Goal: Task Accomplishment & Management: Manage account settings

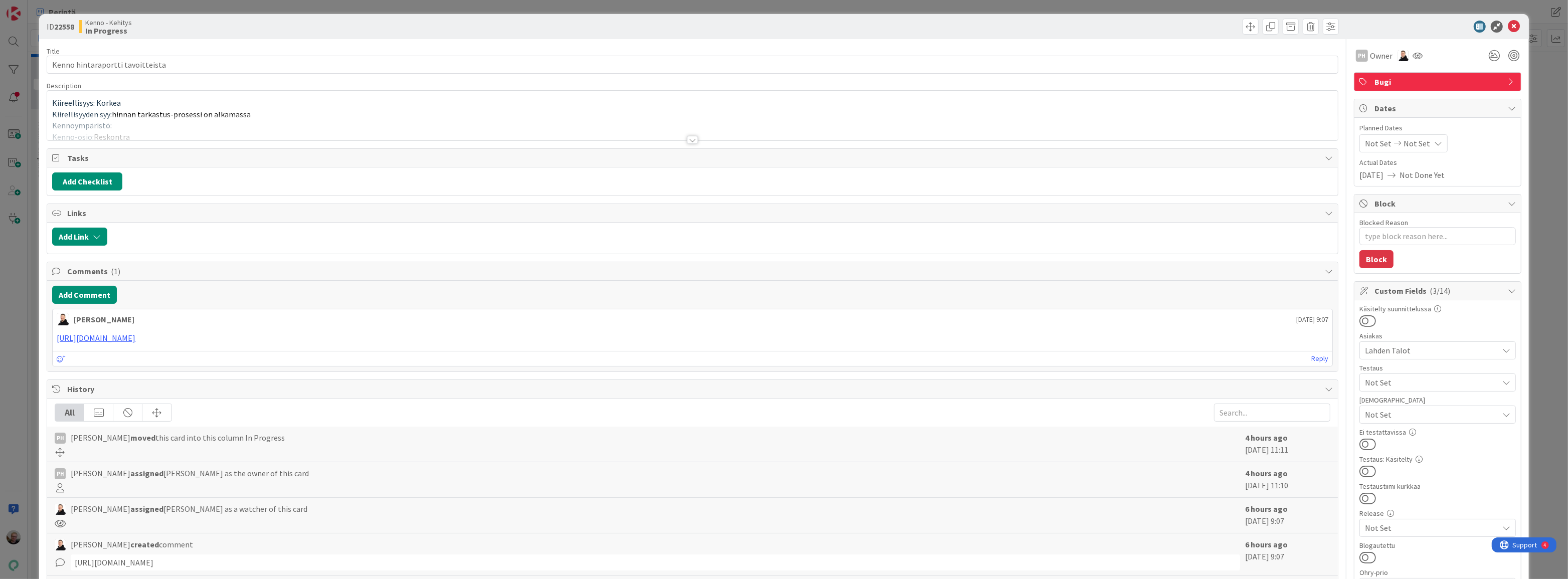
click at [409, 133] on div at bounding box center [692, 127] width 1290 height 26
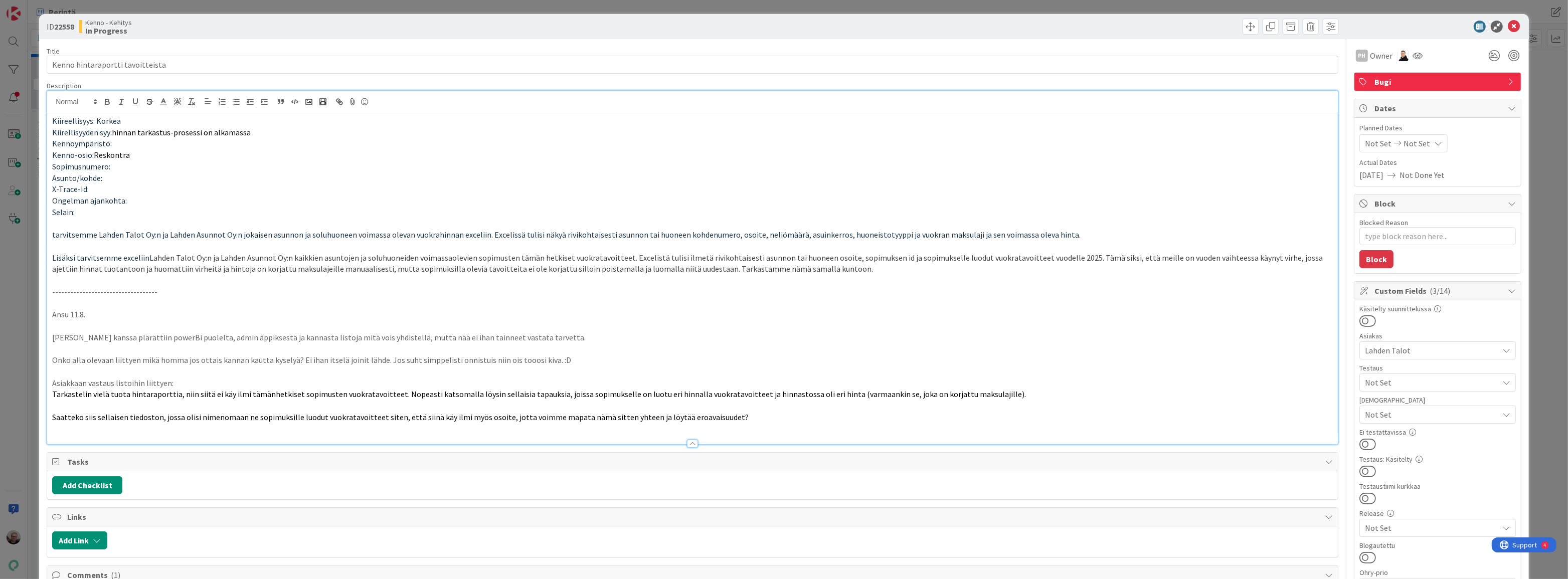
drag, startPoint x: 237, startPoint y: 233, endPoint x: 281, endPoint y: 218, distance: 46.5
click at [240, 231] on span "tarvitsemme Lahden Talot Oy:n ja Lahden Asunnot Oy:n jokaisen asunnon ja soluhu…" at bounding box center [567, 235] width 1029 height 10
click at [419, 336] on p "Timon kanssa plärättiin powerBi puolelta, admin äppiksestä ja kannasta listoja …" at bounding box center [693, 338] width 1281 height 11
click at [1510, 18] on div "ID 22558 Kenno - Kehitys In Progress" at bounding box center [784, 27] width 1490 height 25
click at [1508, 28] on icon at bounding box center [1514, 27] width 12 height 12
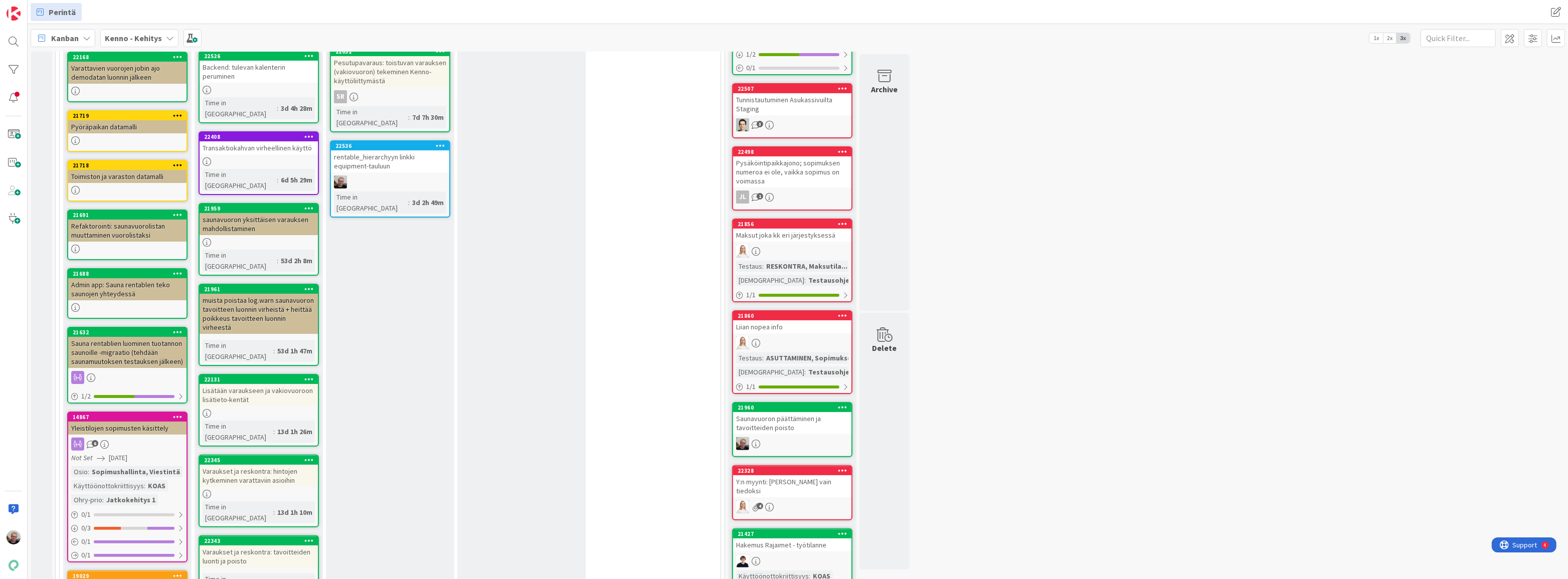
scroll to position [364, 0]
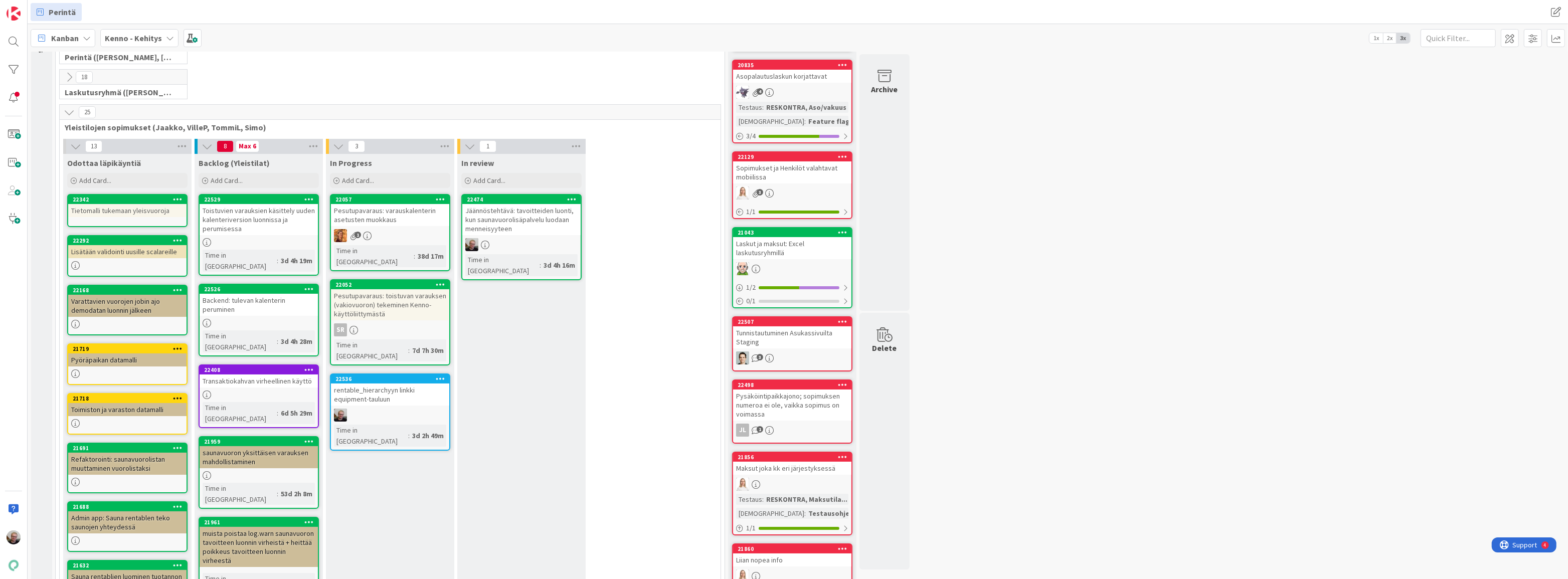
scroll to position [91, 0]
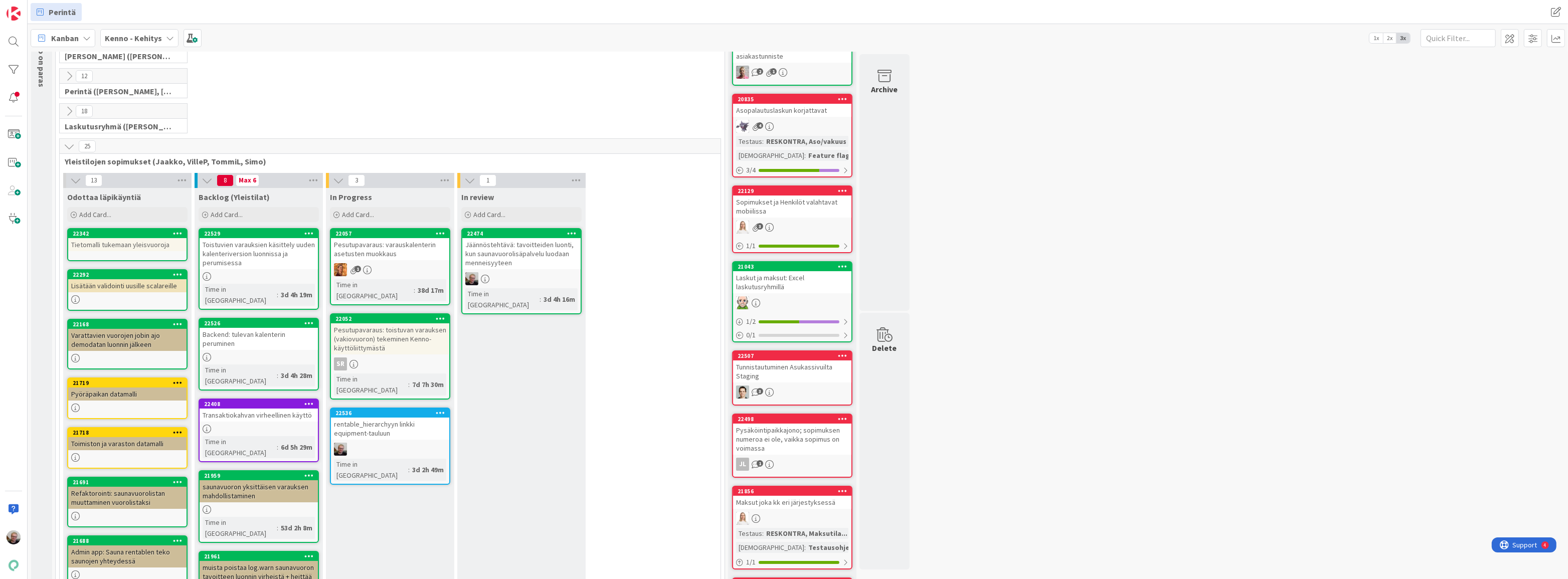
click at [532, 255] on div "Jäännöstehtävä: tavoitteiden luonti, kun saunavuorolisäpalvelu luodaan menneisy…" at bounding box center [521, 254] width 118 height 31
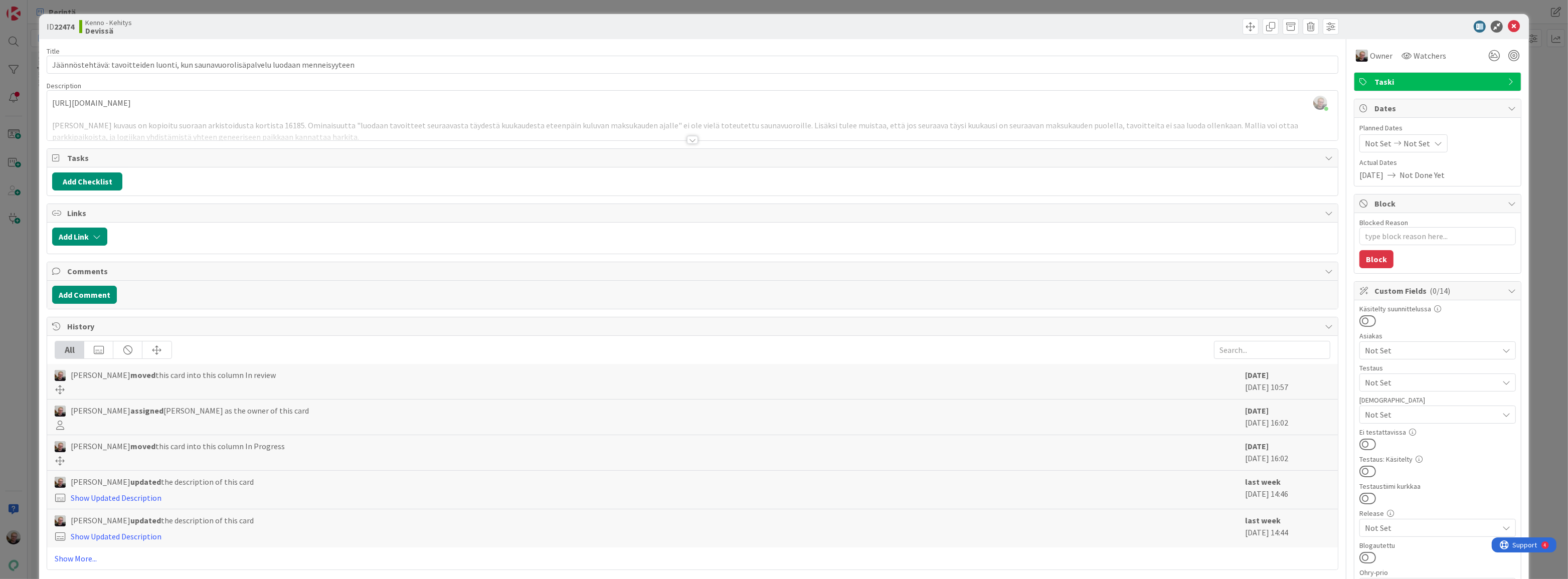
type textarea "x"
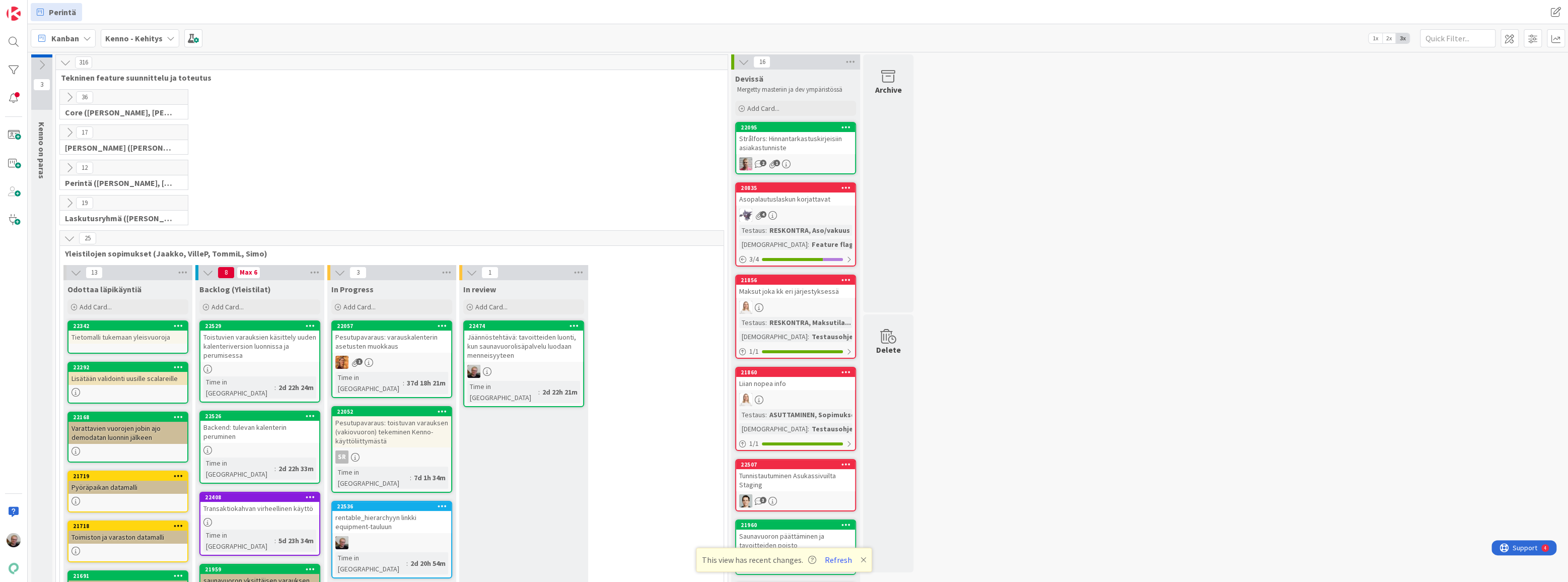
scroll to position [79, 0]
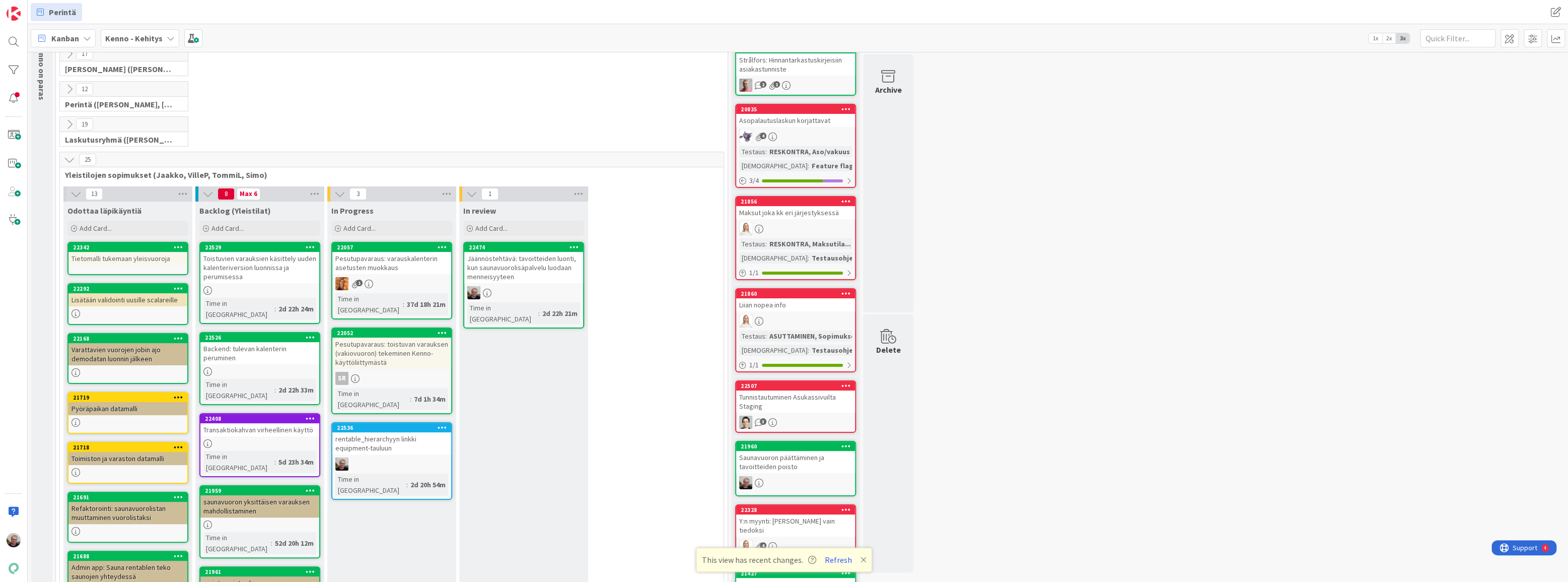
click at [533, 276] on div "Jäännöstehtävä: tavoitteiden luonti, kun saunavuorolisäpalvelu luodaan menneisy…" at bounding box center [523, 268] width 119 height 32
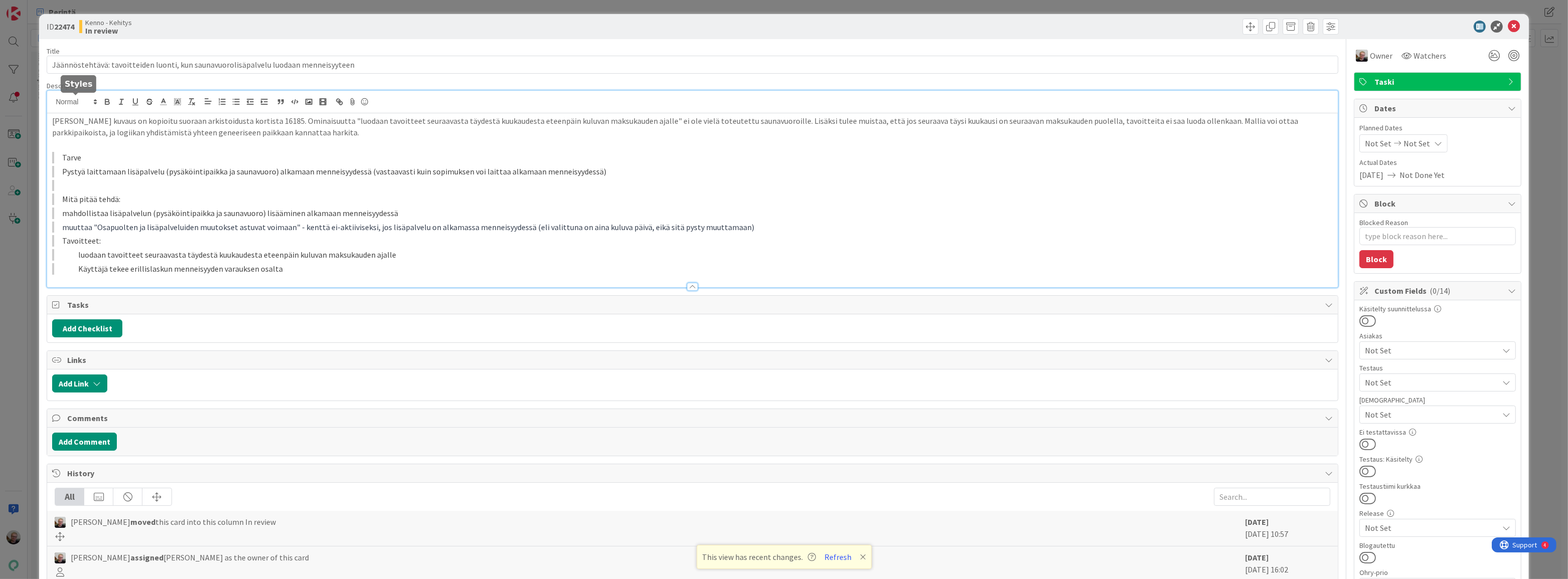
click at [54, 103] on div "[PERSON_NAME] kuvaus on kopioitu suoraan arkistoidusta kortista 16185. Ominaisu…" at bounding box center [692, 189] width 1290 height 196
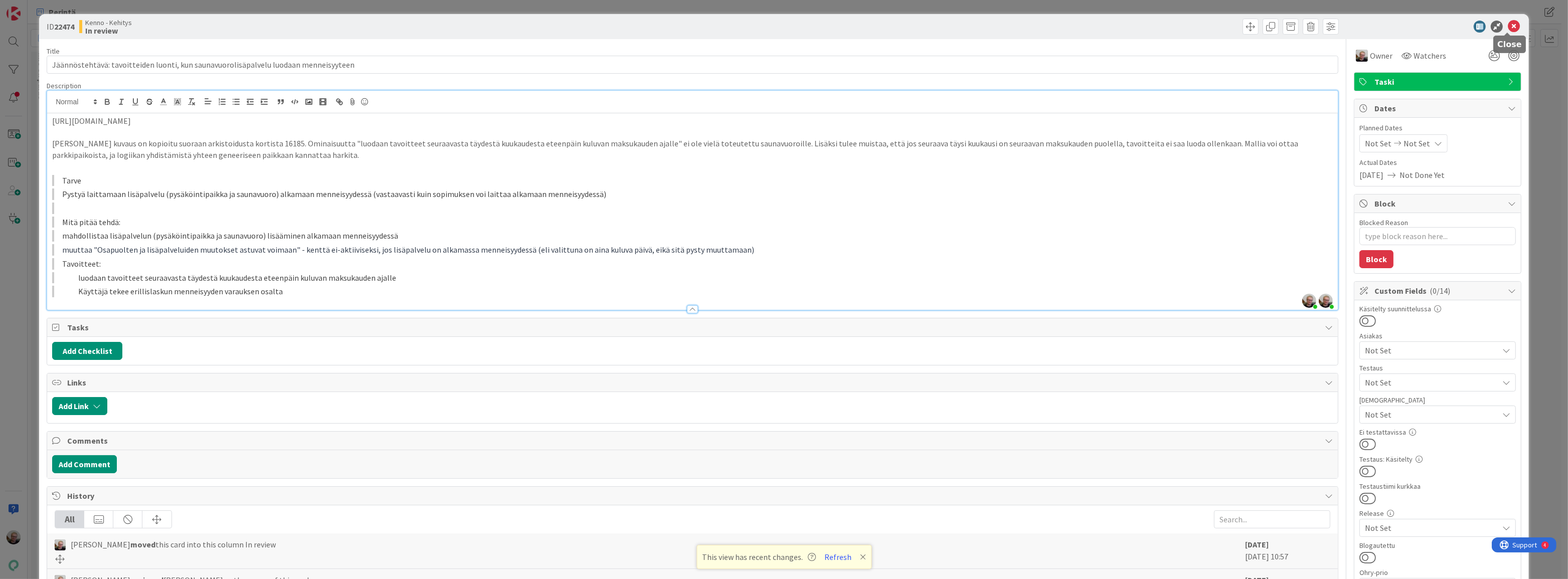
click at [1508, 30] on icon at bounding box center [1514, 27] width 12 height 12
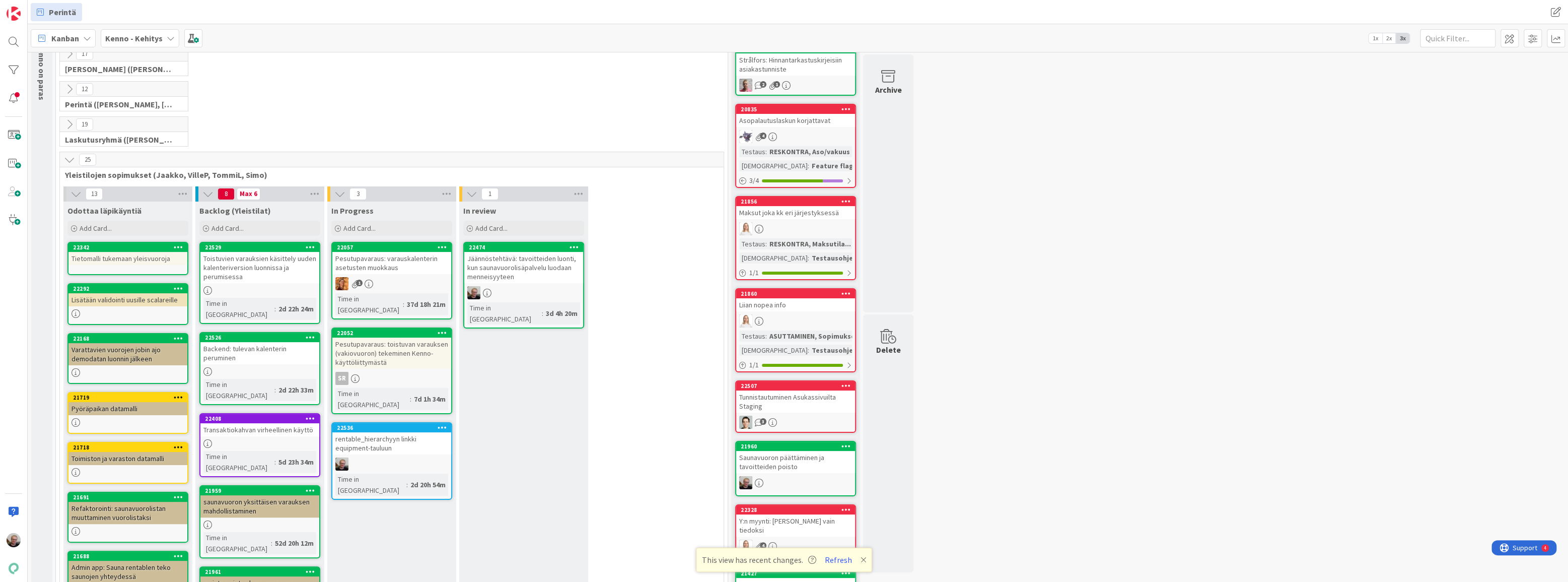
click at [569, 246] on icon at bounding box center [574, 246] width 10 height 7
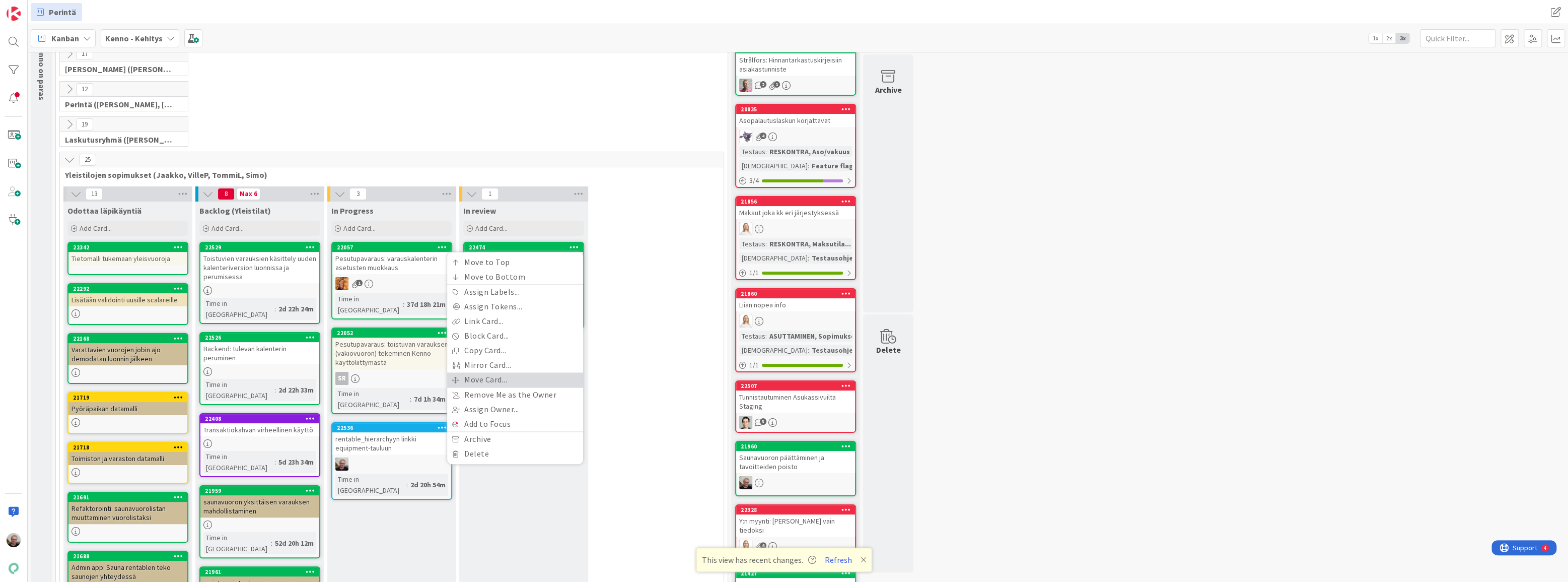
click at [513, 378] on link "Move Card..." at bounding box center [516, 379] width 136 height 14
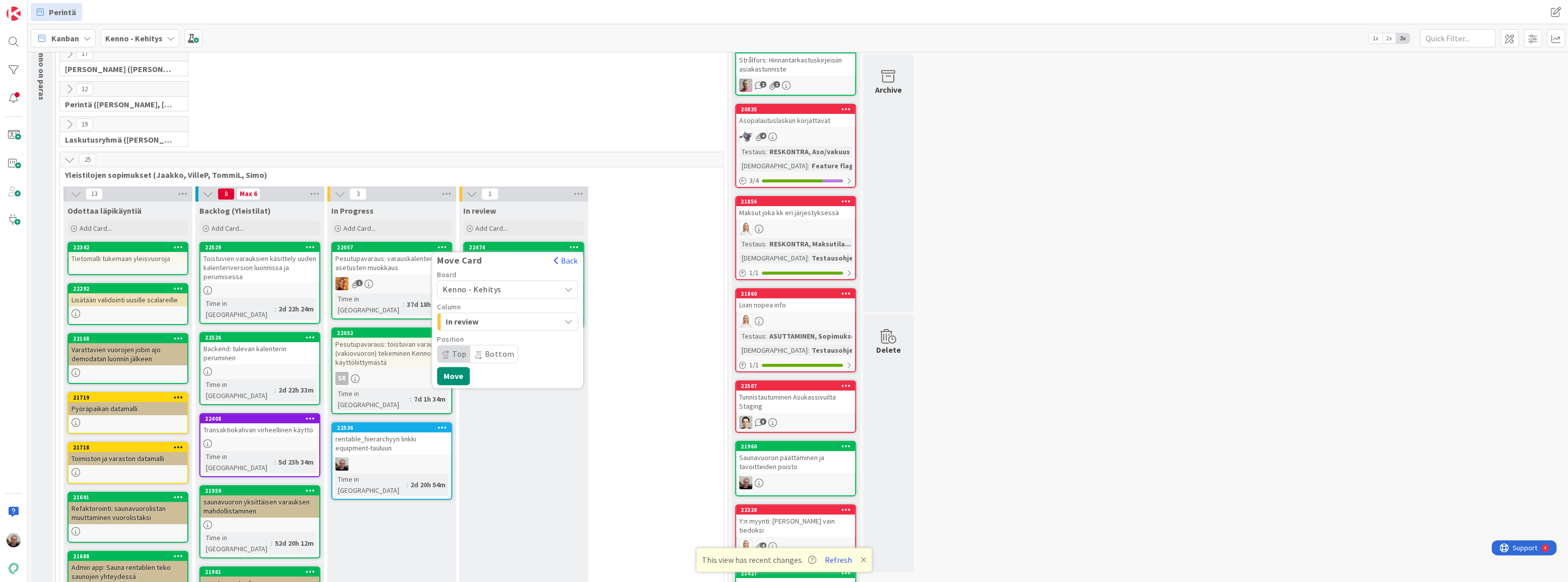
drag, startPoint x: 567, startPoint y: 315, endPoint x: 566, endPoint y: 322, distance: 7.1
click at [567, 317] on icon "button" at bounding box center [568, 321] width 8 height 8
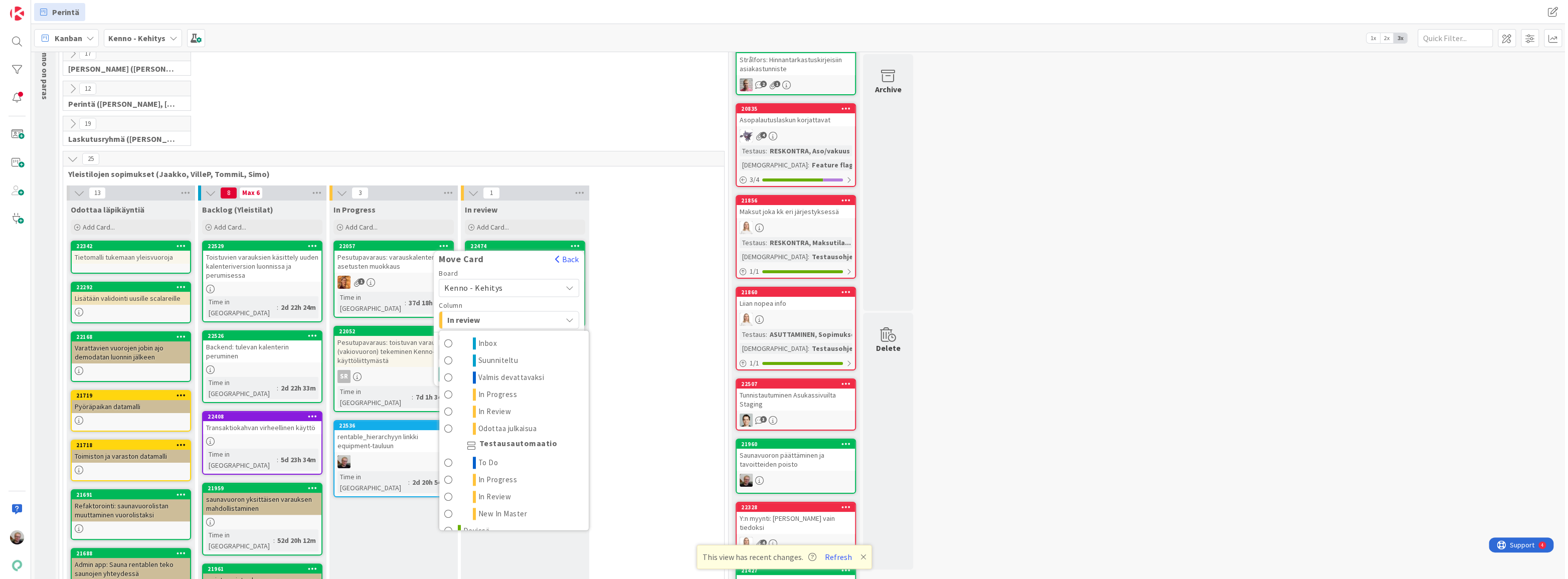
scroll to position [1166, 0]
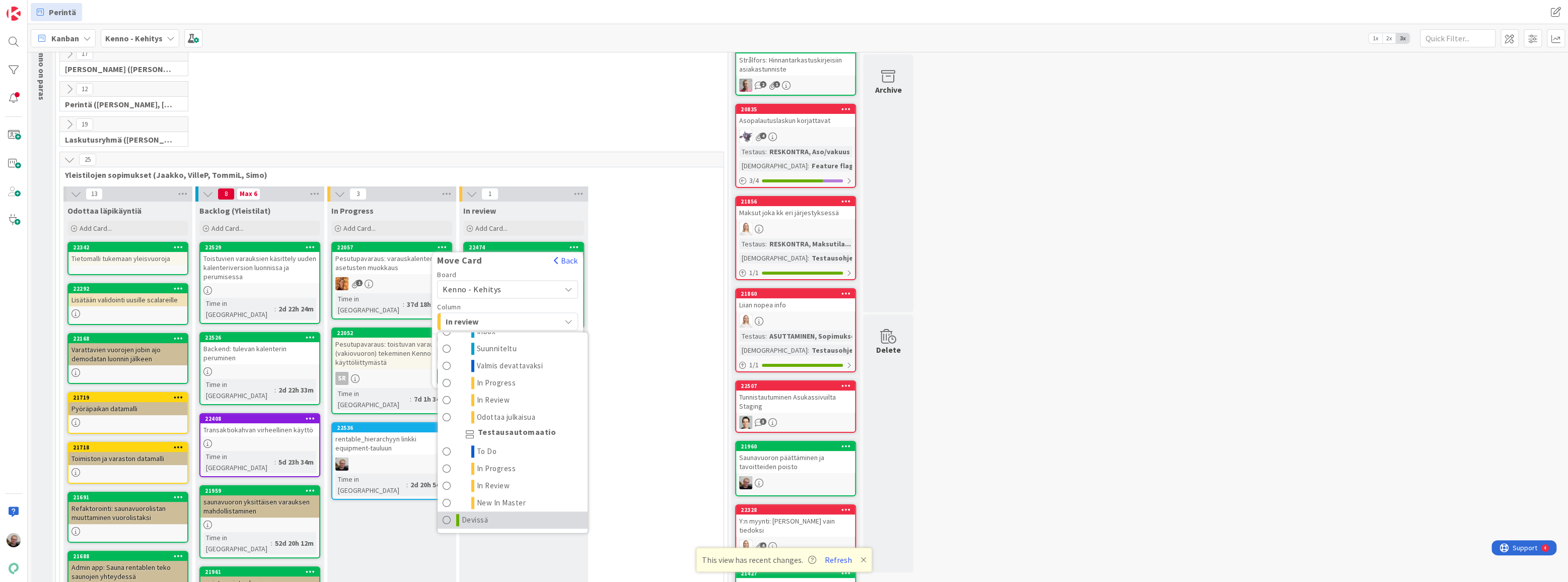
click at [499, 521] on link "Devissä" at bounding box center [513, 521] width 150 height 17
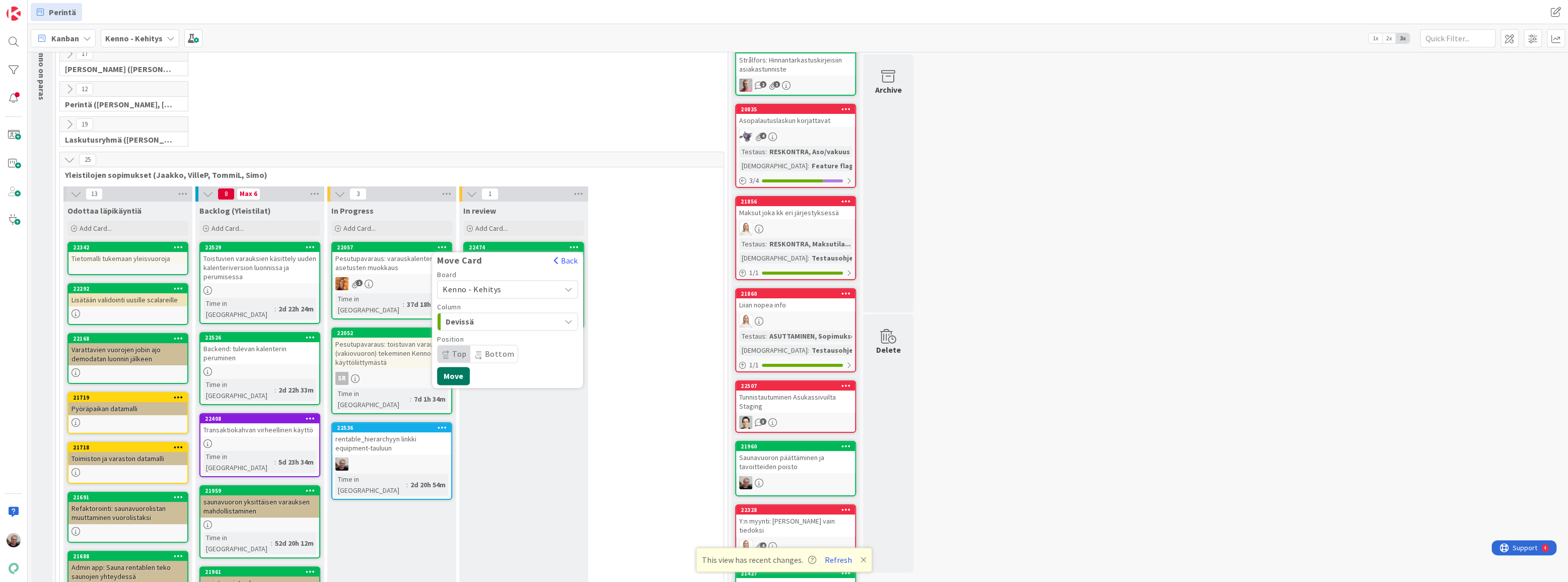
click at [456, 377] on button "Move" at bounding box center [453, 376] width 33 height 18
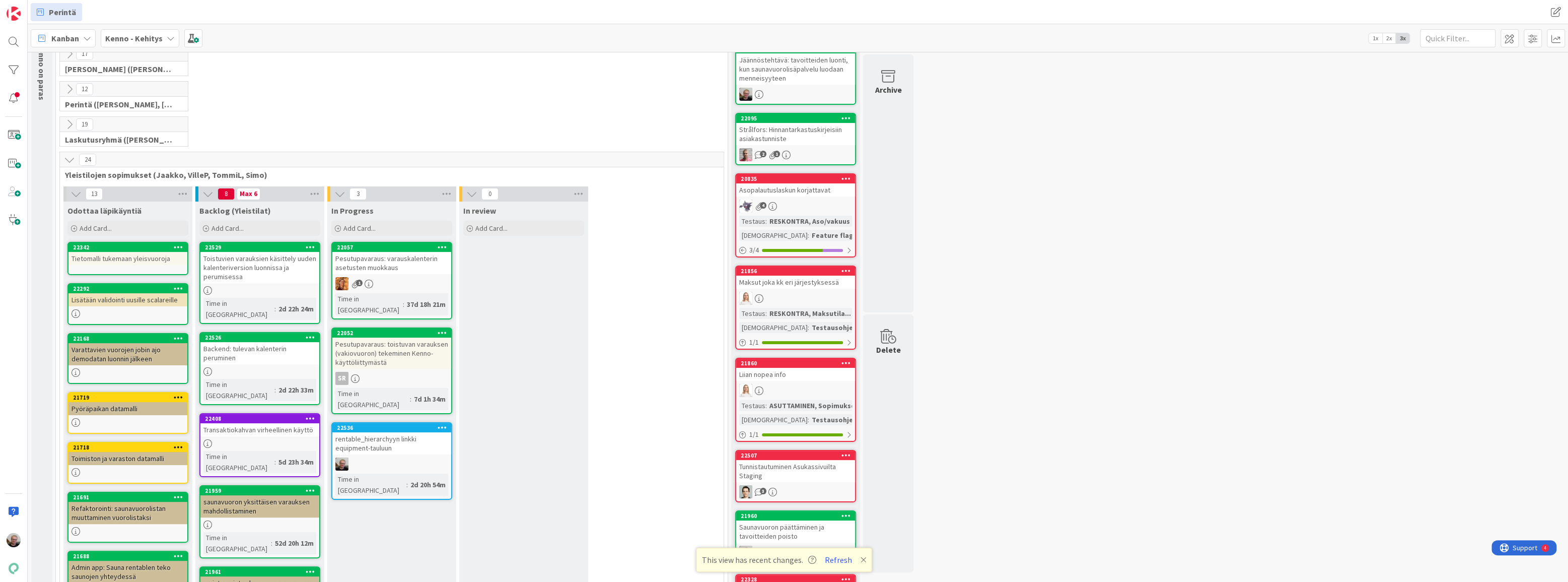
click at [247, 270] on div "Toistuvien varauksien käsittely uuden kalenteriversion luonnissa ja perumisessa" at bounding box center [260, 268] width 119 height 32
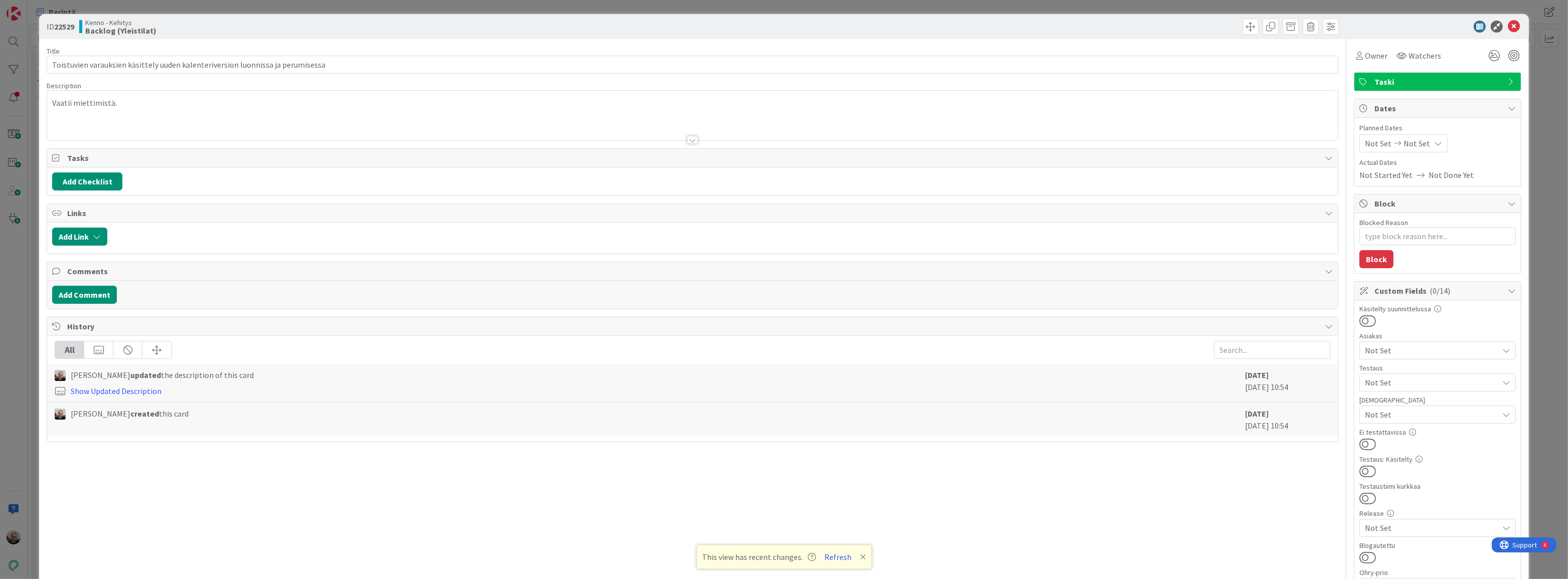
click at [452, 133] on div at bounding box center [692, 127] width 1290 height 26
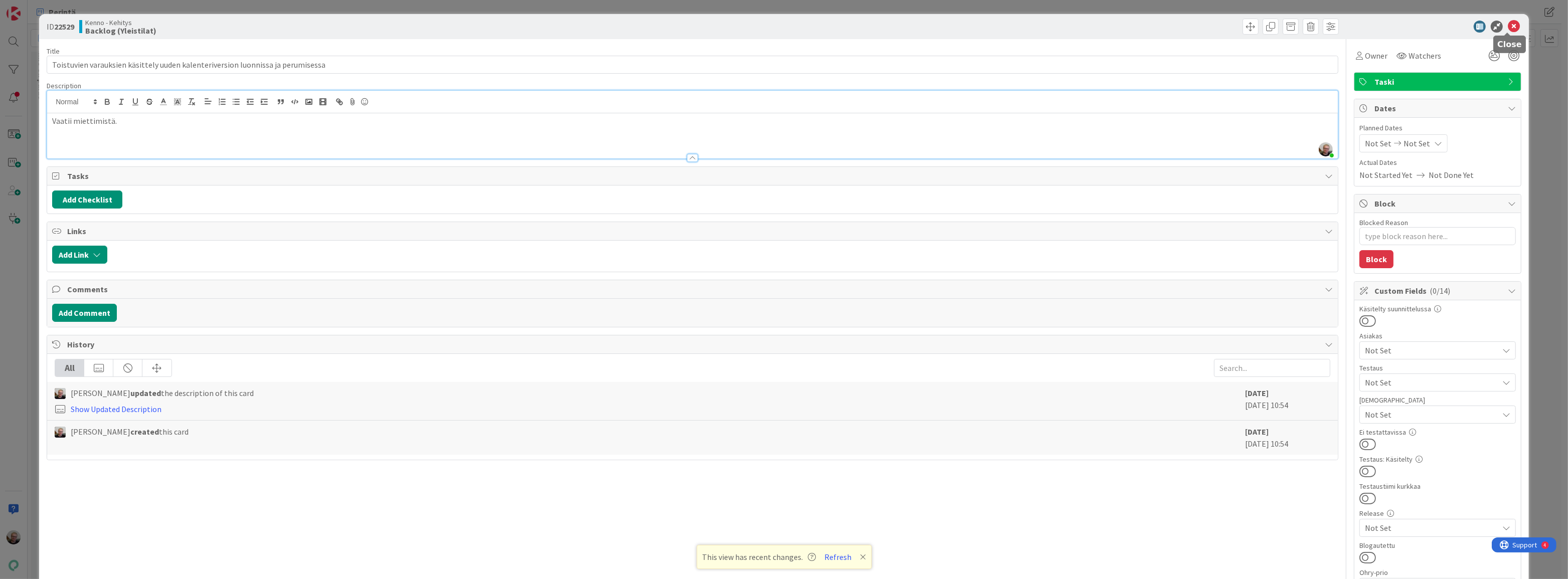
click at [1509, 25] on icon at bounding box center [1514, 27] width 12 height 12
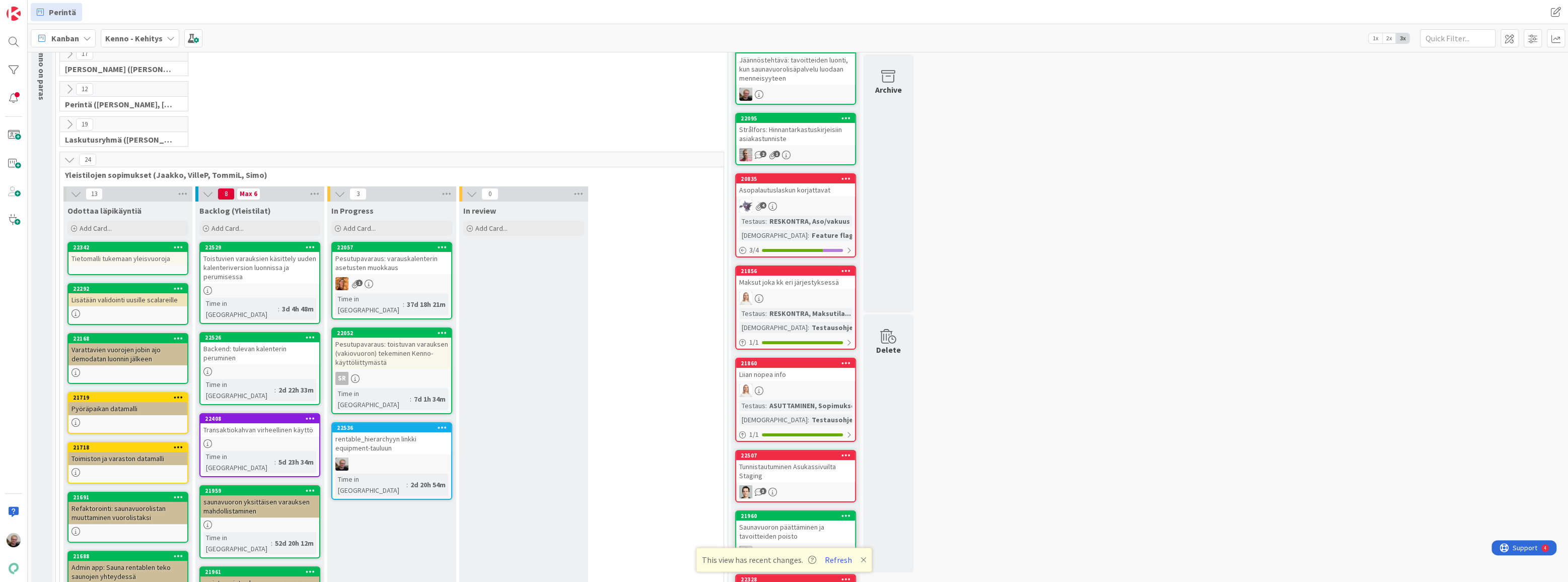
click at [246, 351] on div "Backend: tulevan kalenterin peruminen" at bounding box center [260, 353] width 119 height 22
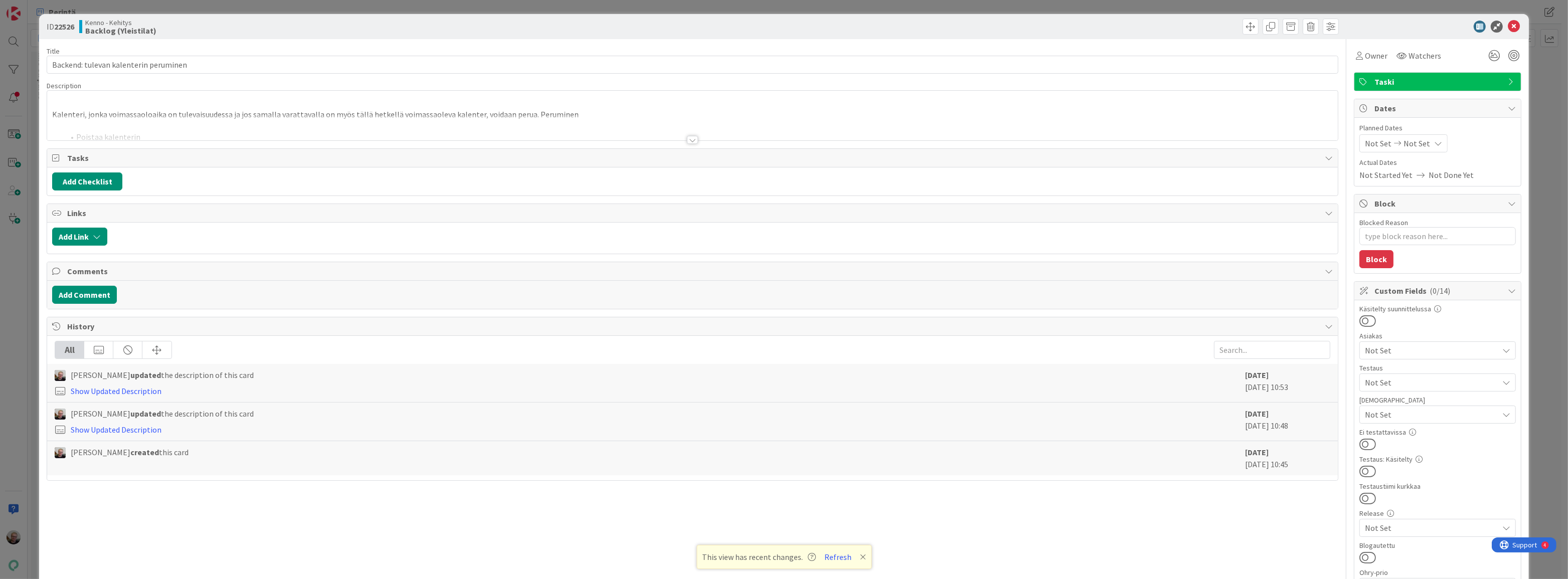
click at [449, 123] on div at bounding box center [692, 127] width 1290 height 26
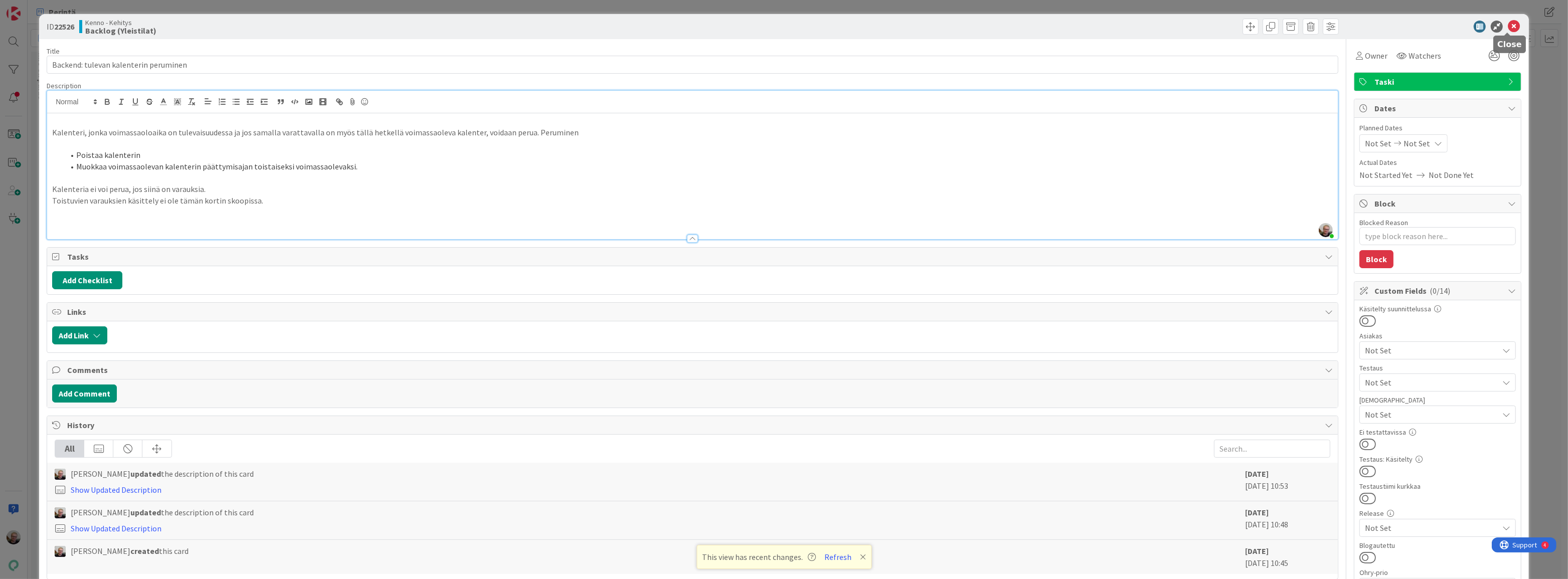
click at [1508, 28] on icon at bounding box center [1514, 27] width 12 height 12
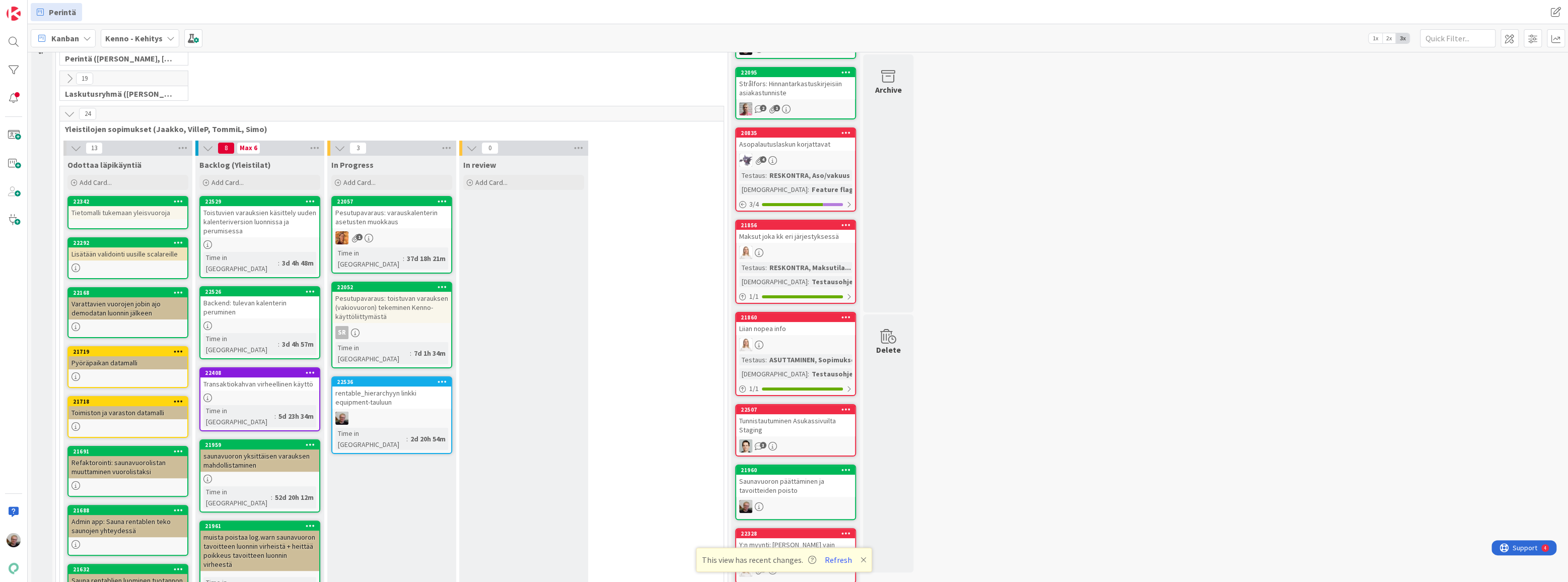
click at [421, 293] on div "Pesutupavaraus: toistuvan varauksen (vakiovuoron) tekeminen Kenno-käyttöliittym…" at bounding box center [392, 307] width 119 height 32
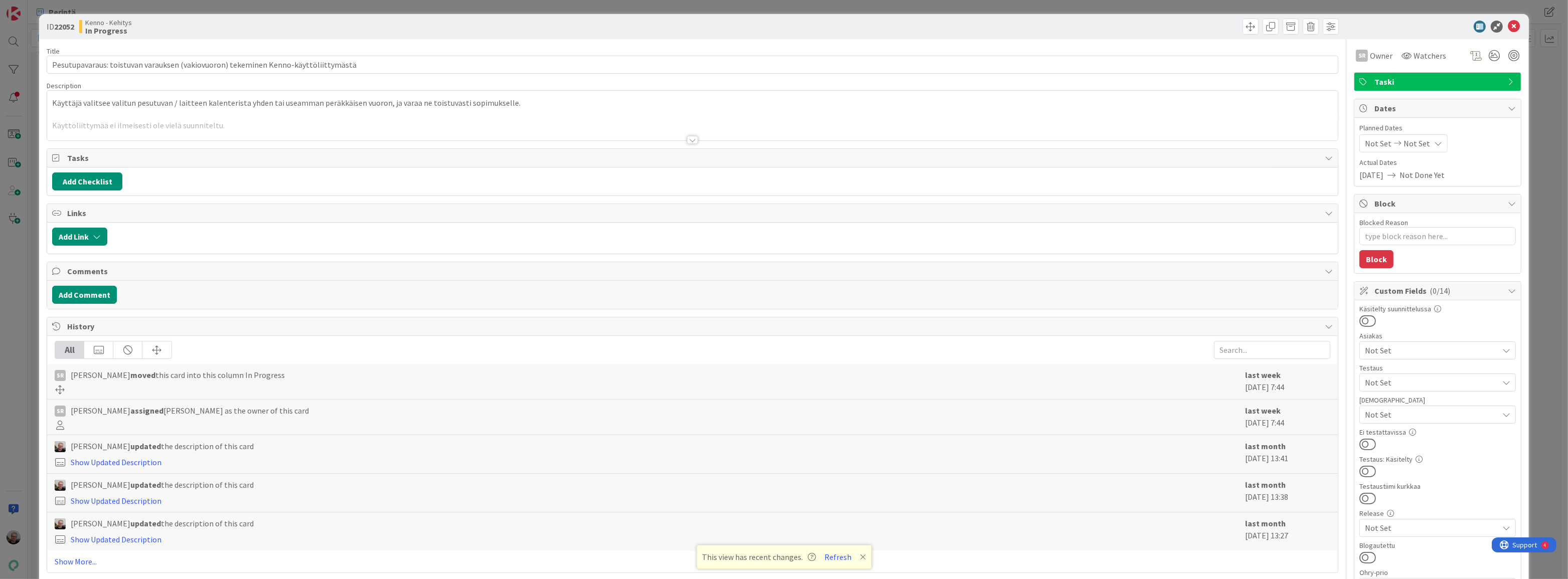
click at [511, 120] on div at bounding box center [692, 127] width 1290 height 26
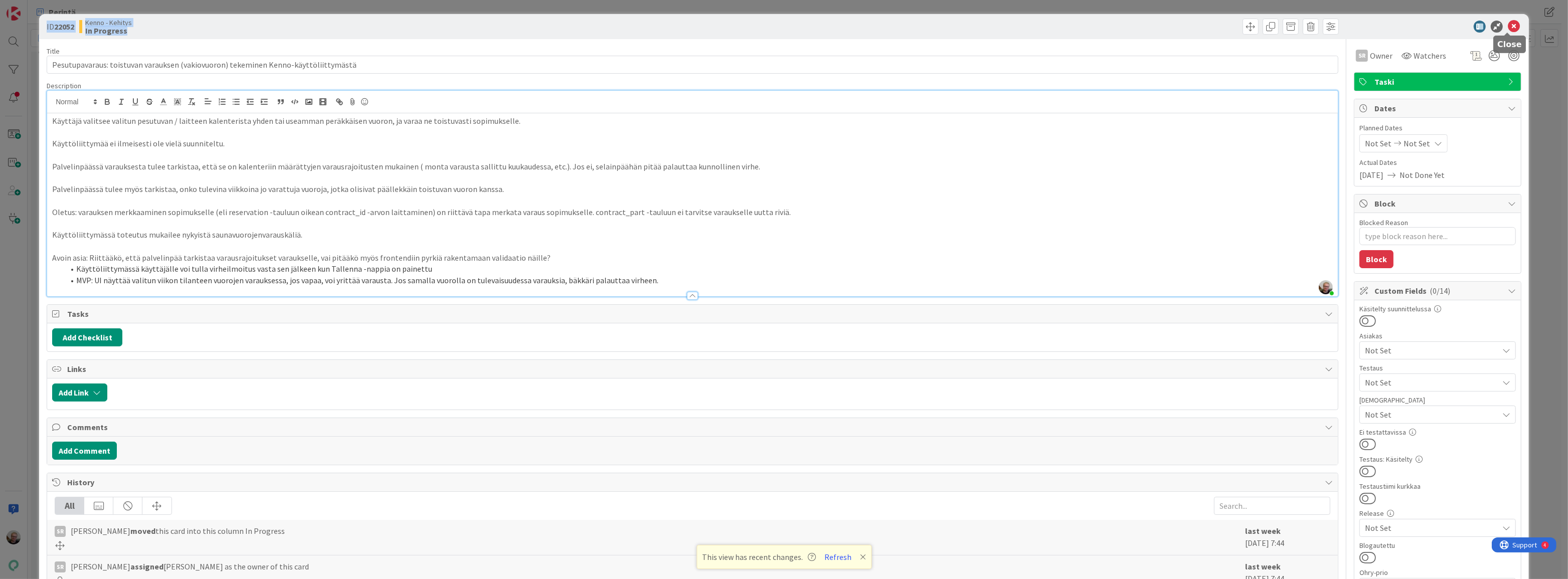
click at [1506, 31] on body "Perintä Perintä Kanban My Zone Organization Select a single board Kanban List (…" at bounding box center [784, 289] width 1568 height 579
click at [1508, 31] on icon at bounding box center [1514, 27] width 12 height 12
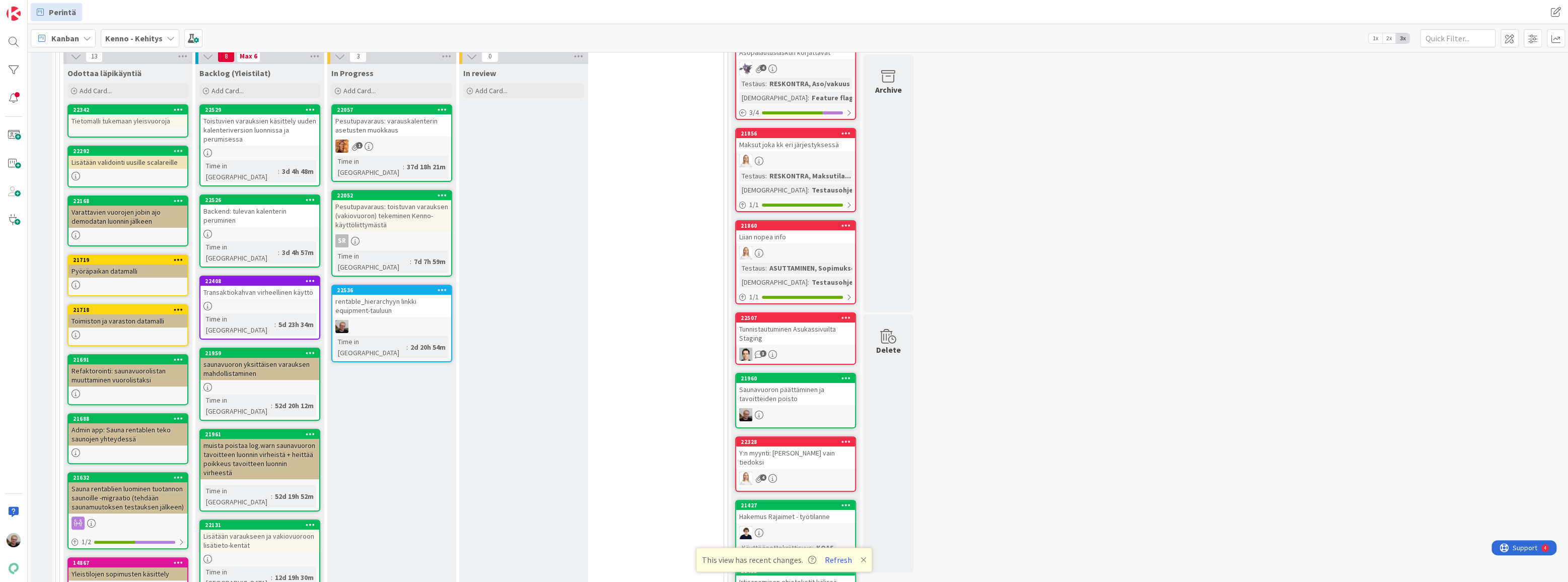
click at [231, 439] on div "muista poistaa log.warn saunavuoron tavoitteen luonnin virheistä + heittää poik…" at bounding box center [260, 459] width 119 height 40
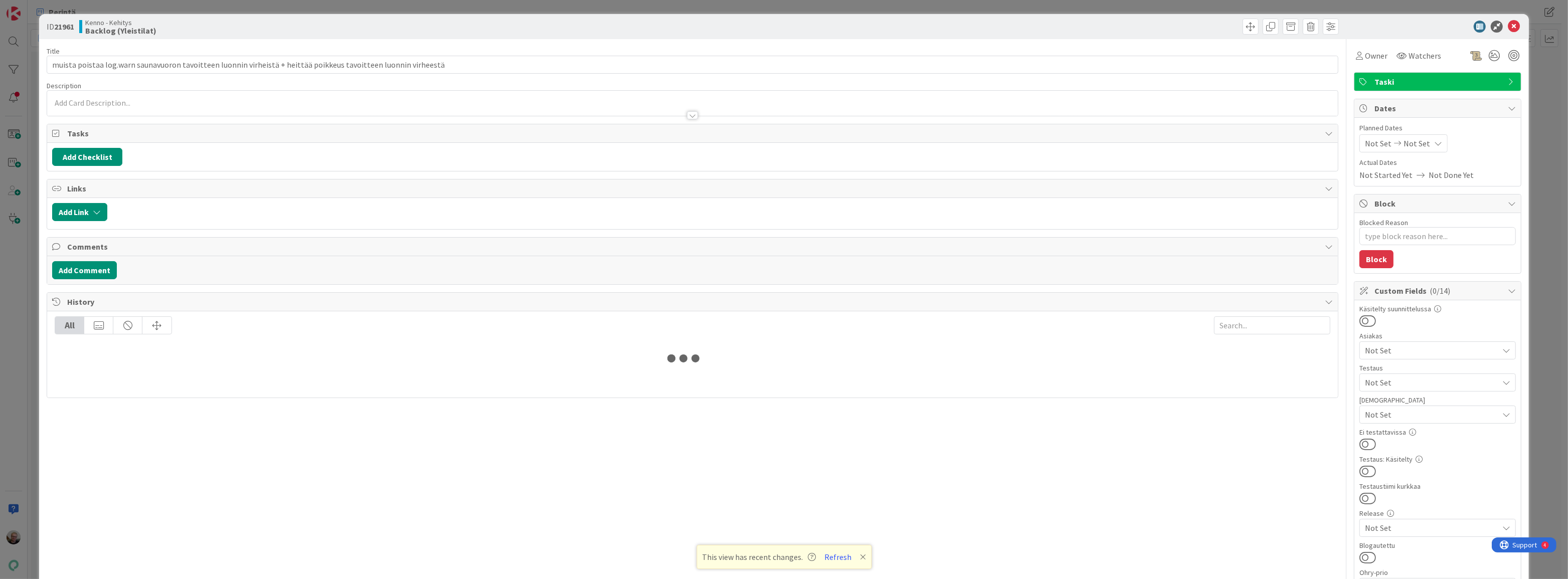
type textarea "x"
drag, startPoint x: 101, startPoint y: 63, endPoint x: 130, endPoint y: 64, distance: 29.0
click at [130, 64] on input "muista poistaa log.warn saunavuoron tavoitteen luonnin virheistä + heittää poik…" at bounding box center [693, 64] width 1292 height 18
click at [289, 96] on div "[PERSON_NAME] joined 1 m ago" at bounding box center [692, 103] width 1290 height 25
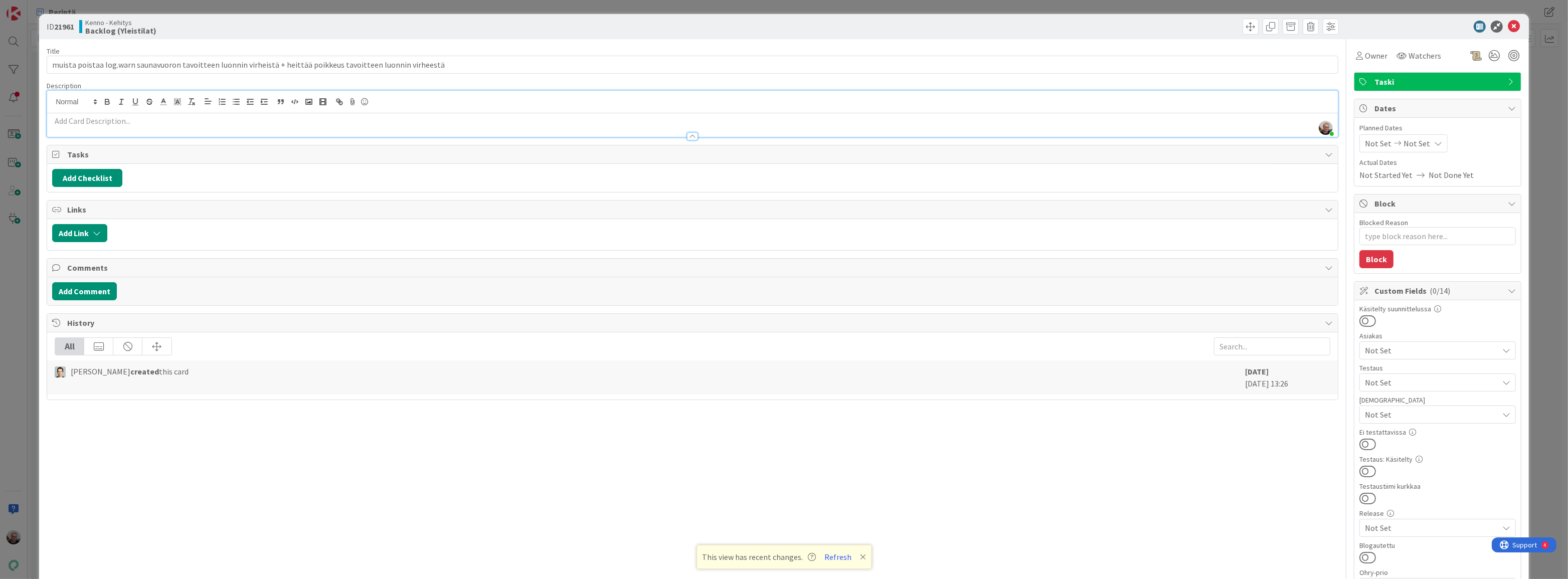
click at [405, 129] on div at bounding box center [692, 131] width 1290 height 10
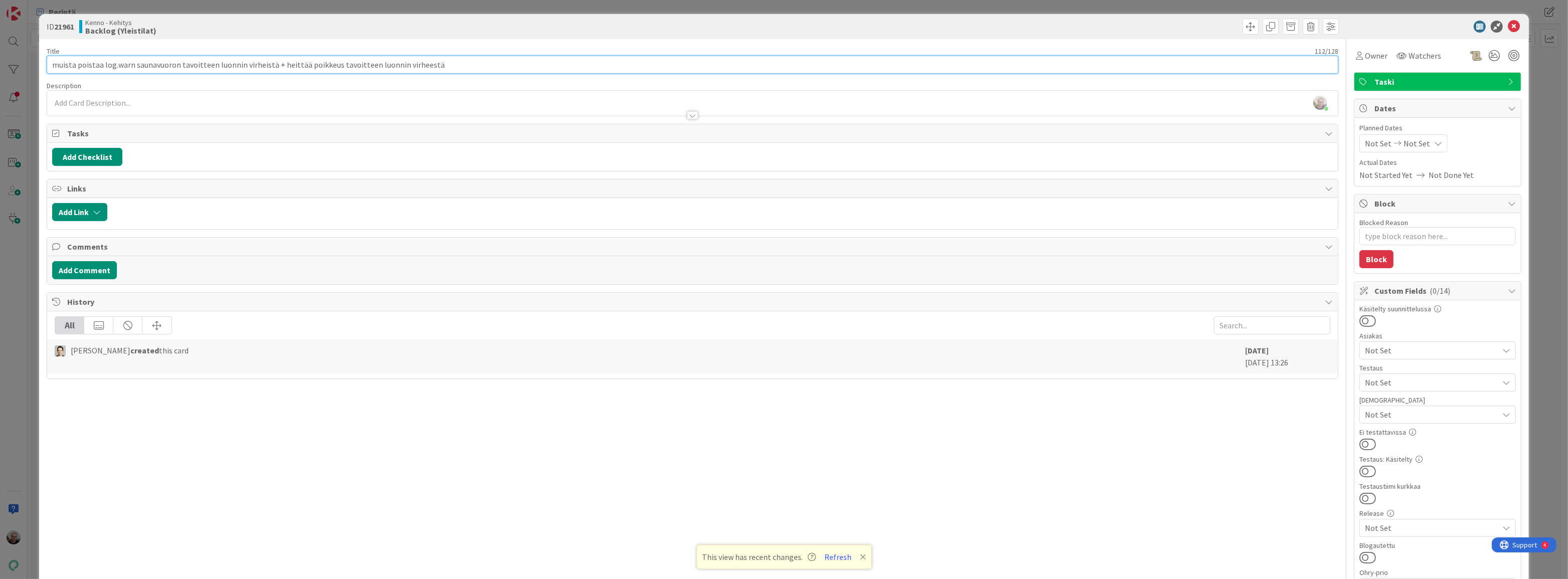
drag, startPoint x: 271, startPoint y: 64, endPoint x: 436, endPoint y: 65, distance: 165.0
click at [432, 65] on input "muista poistaa log.warn saunavuoron tavoitteen luonnin virheistä + heittää poik…" at bounding box center [693, 64] width 1292 height 18
type input "muista poistaa log.warn saunavuoron tavoitteen luonnin virheistä"
type textarea "x"
type input "muista poistaa log.warn saunavuoron tavoitteen luonnin virheistä"
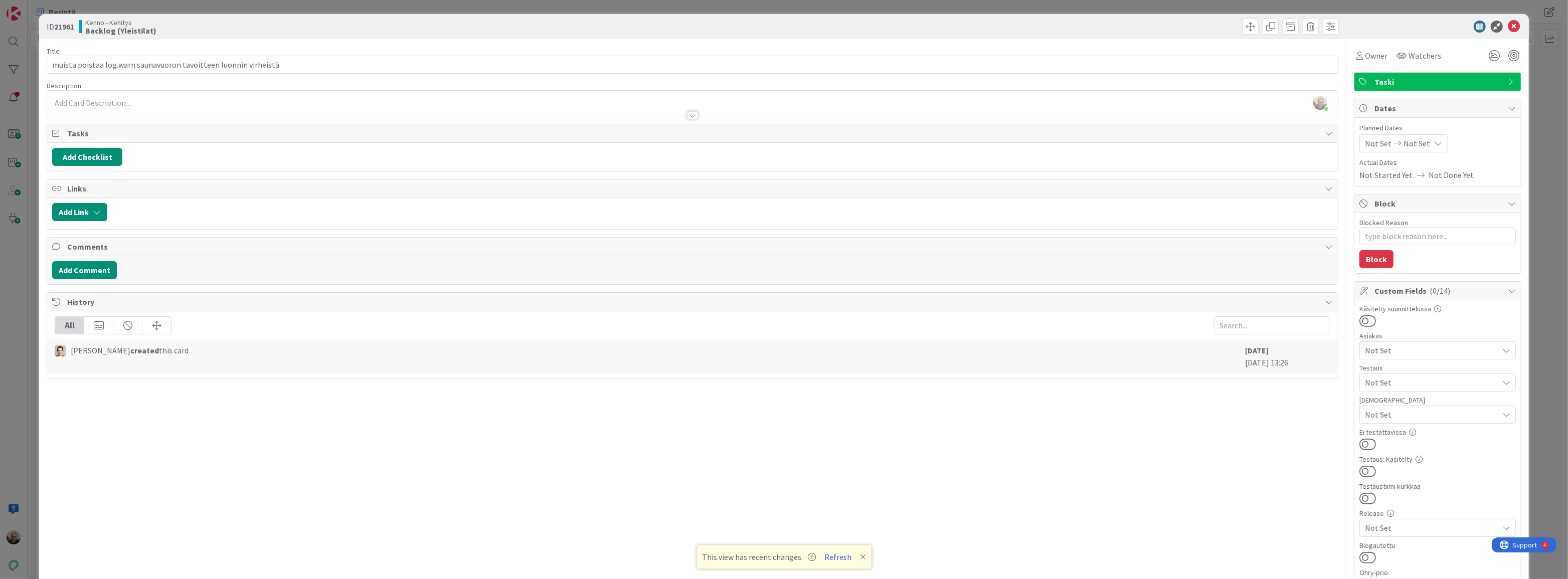
click at [241, 105] on div at bounding box center [692, 110] width 1290 height 10
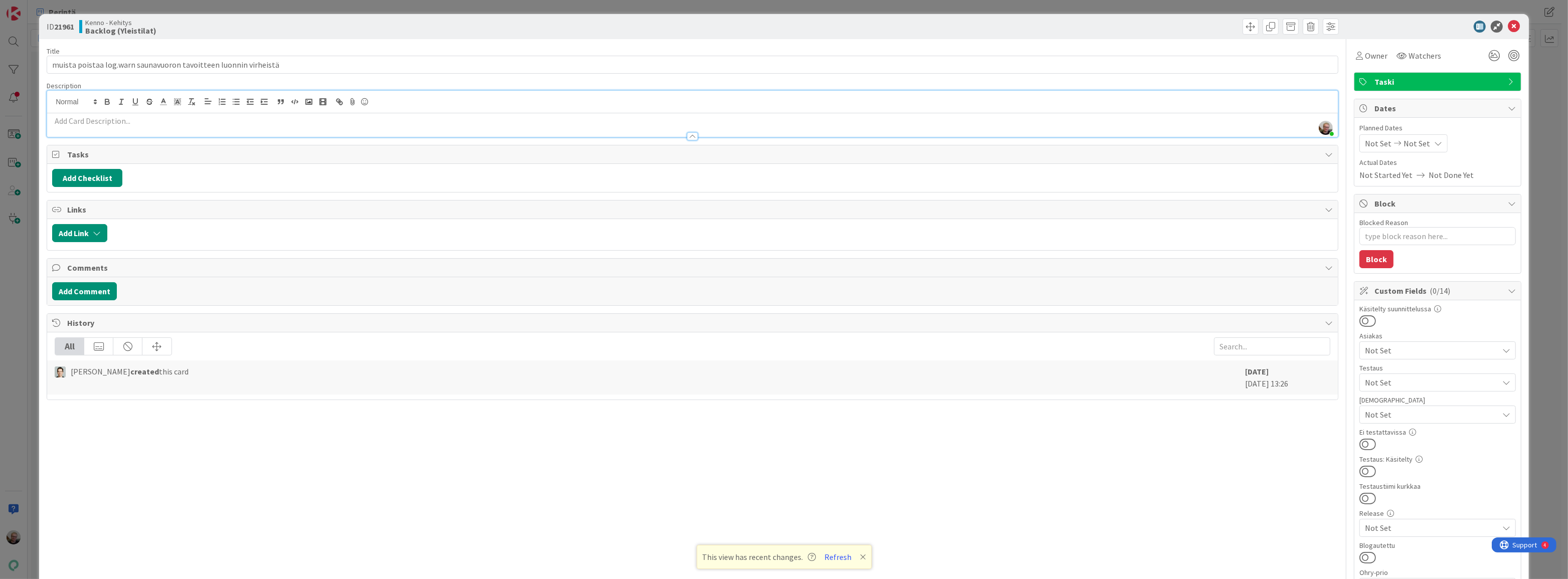
click at [171, 119] on p at bounding box center [693, 121] width 1281 height 11
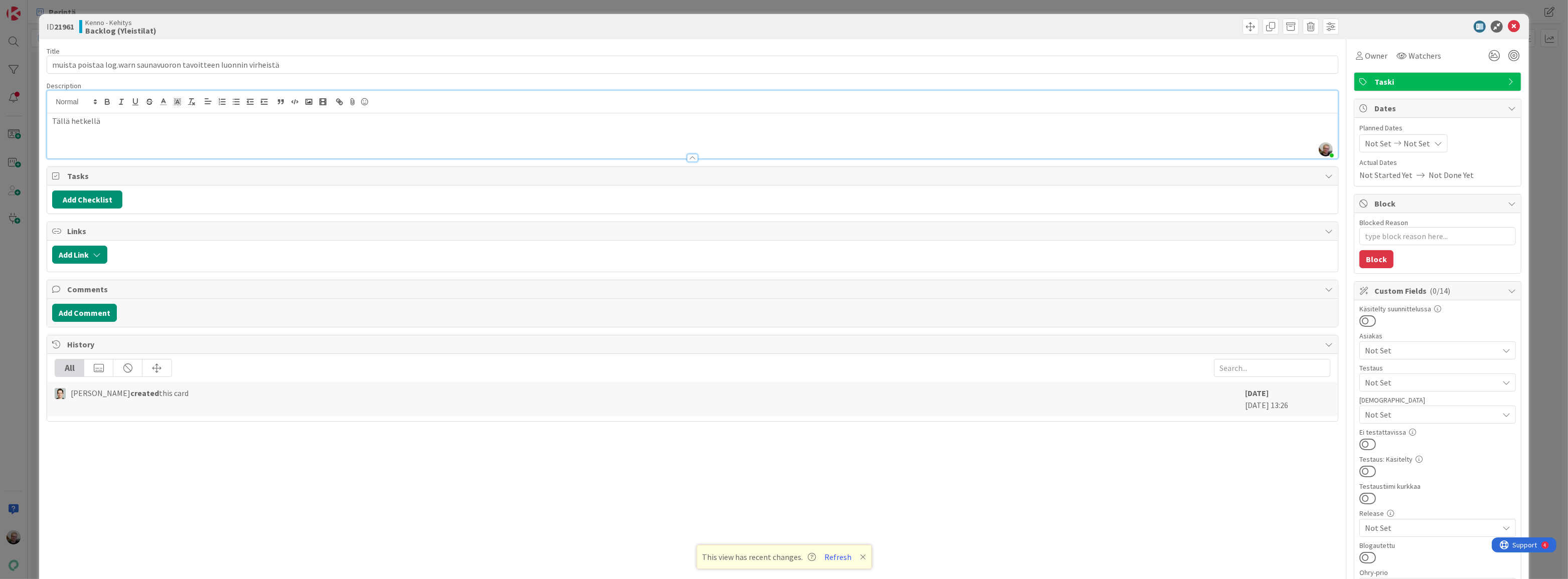
click at [112, 124] on p "Tällä hetkellä" at bounding box center [693, 121] width 1281 height 11
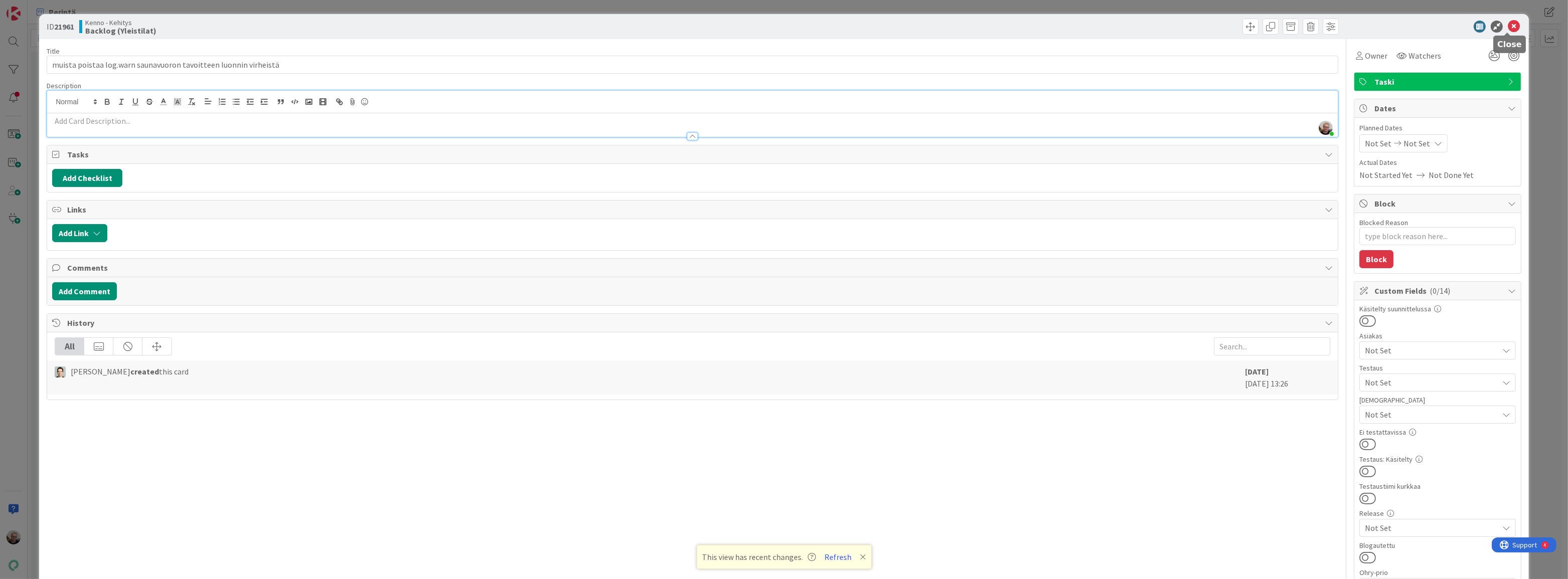
click at [1508, 23] on icon at bounding box center [1514, 27] width 12 height 12
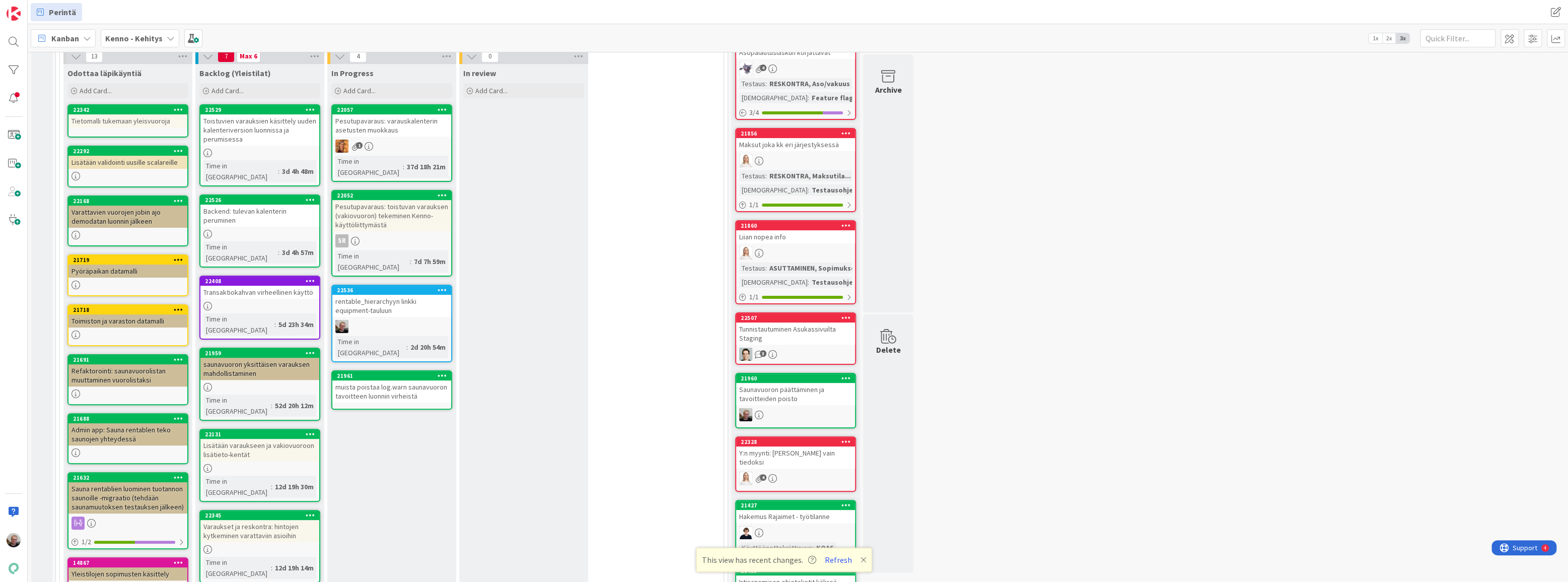
click at [390, 381] on div "muista poistaa log.warn saunavuoron tavoitteen luonnin virheistä" at bounding box center [392, 391] width 119 height 22
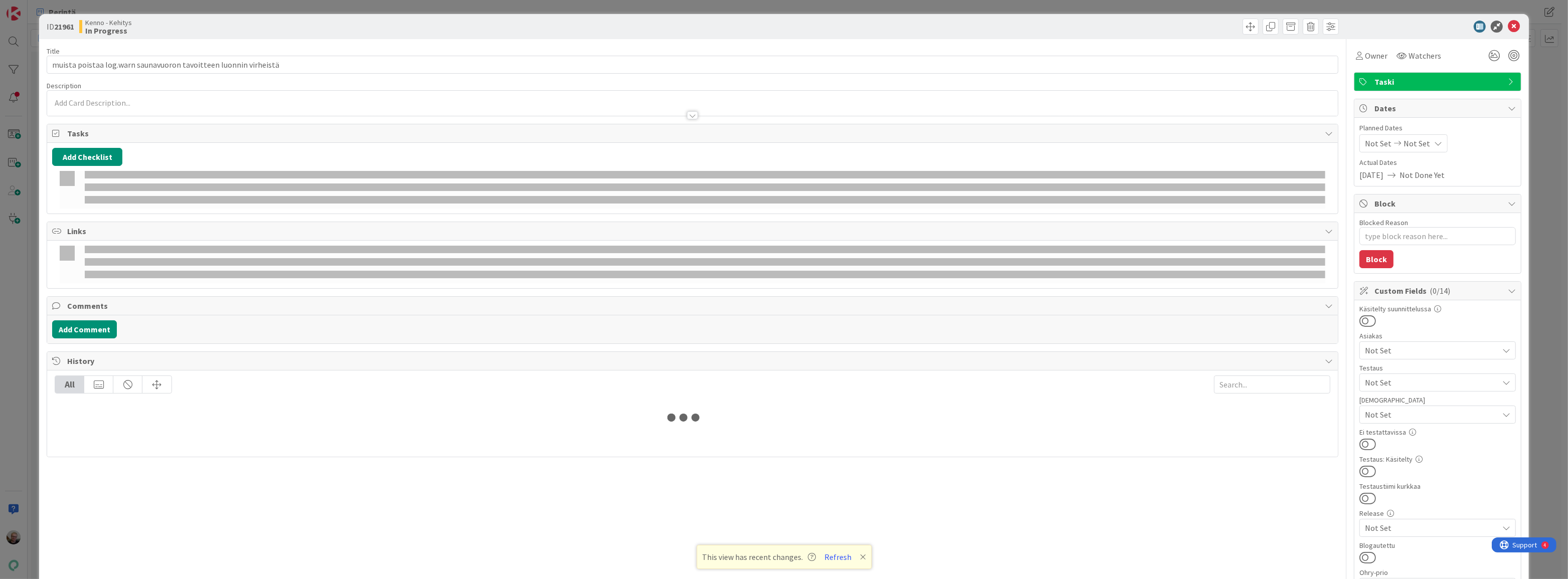
type textarea "x"
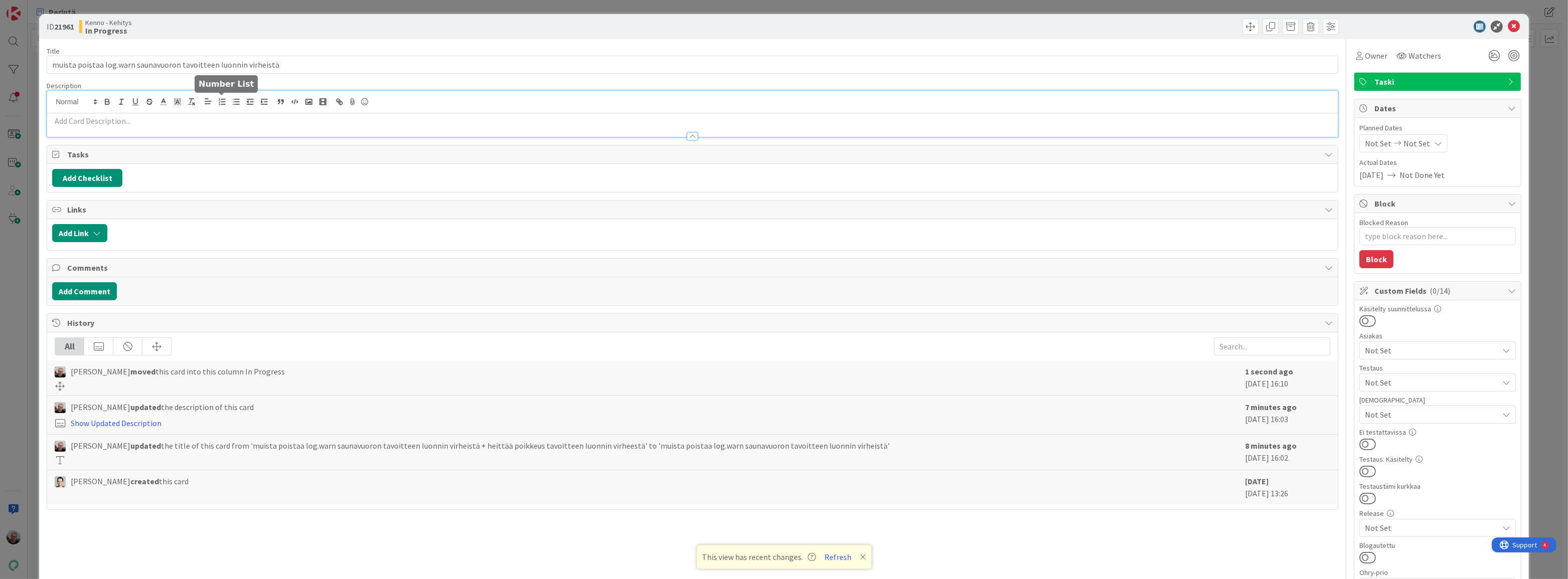
click at [219, 104] on div at bounding box center [692, 114] width 1290 height 46
click at [152, 117] on p at bounding box center [693, 121] width 1281 height 11
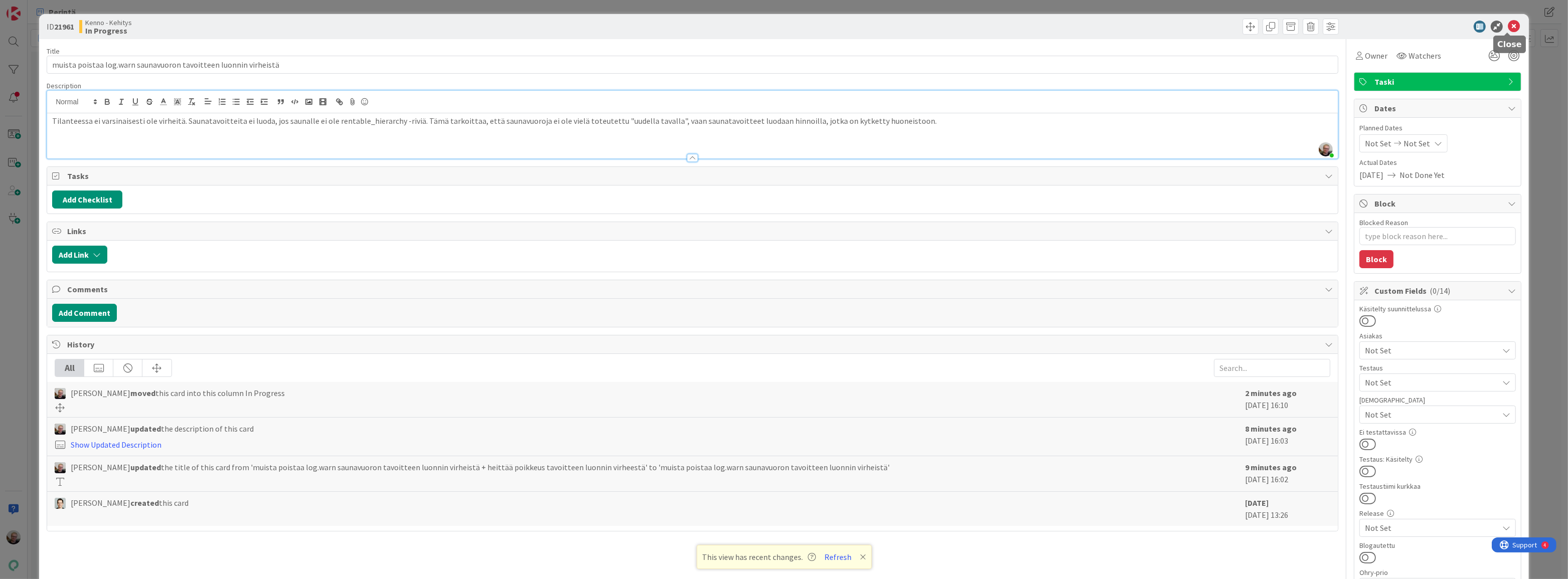
click at [1508, 24] on icon at bounding box center [1514, 27] width 12 height 12
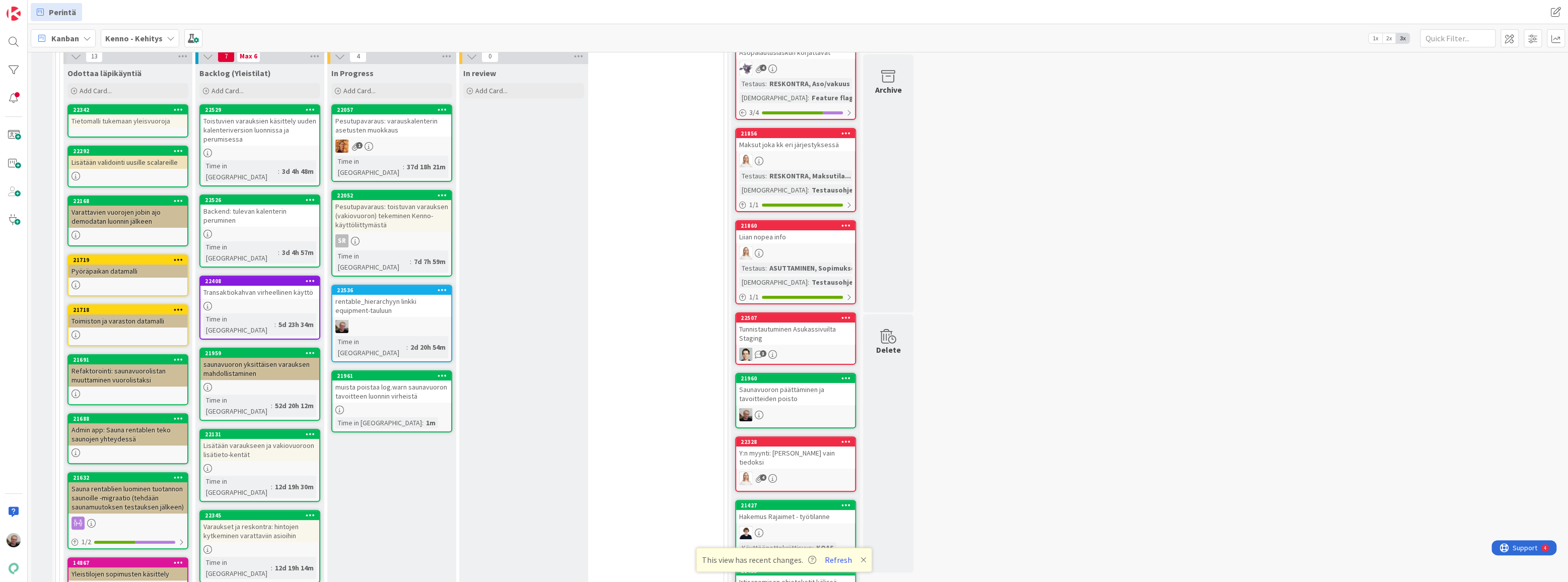
click at [438, 372] on icon at bounding box center [443, 375] width 10 height 7
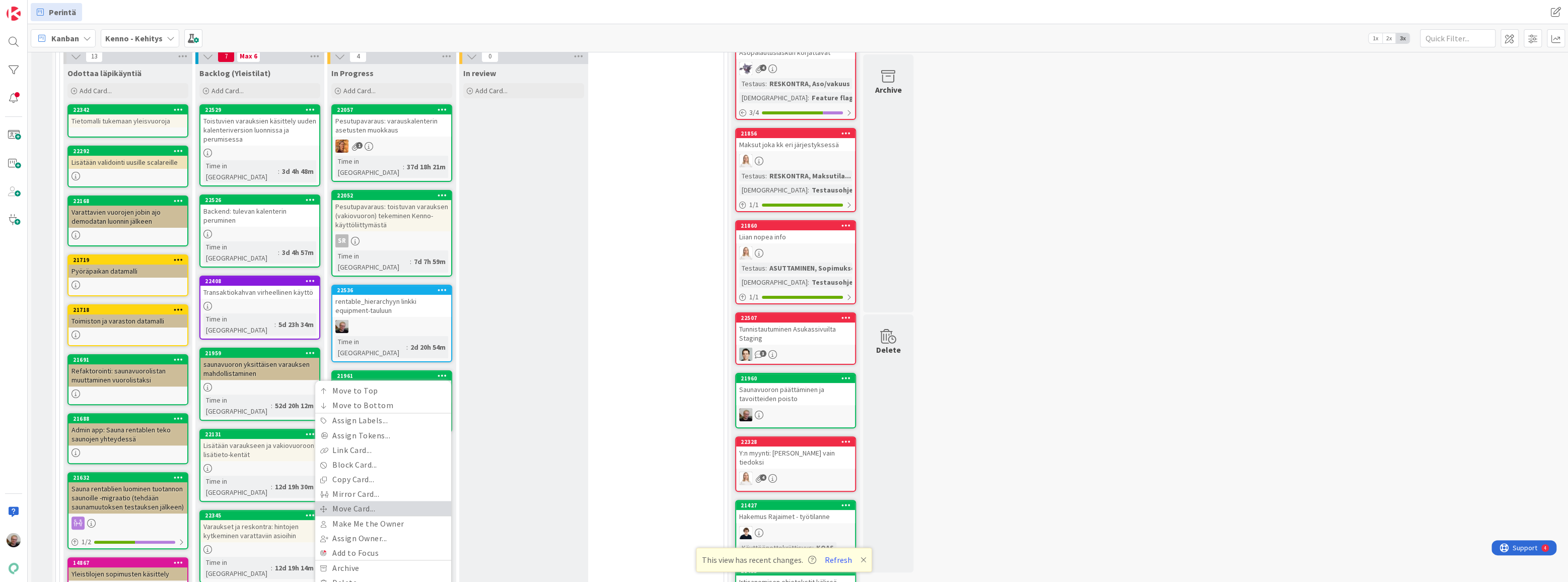
click at [372, 501] on link "Move Card..." at bounding box center [383, 507] width 136 height 14
click at [411, 499] on div "In Progress Add Card... 22057 Pesutupavaraus: varauskalenterin asetusten muokka…" at bounding box center [392, 591] width 129 height 1054
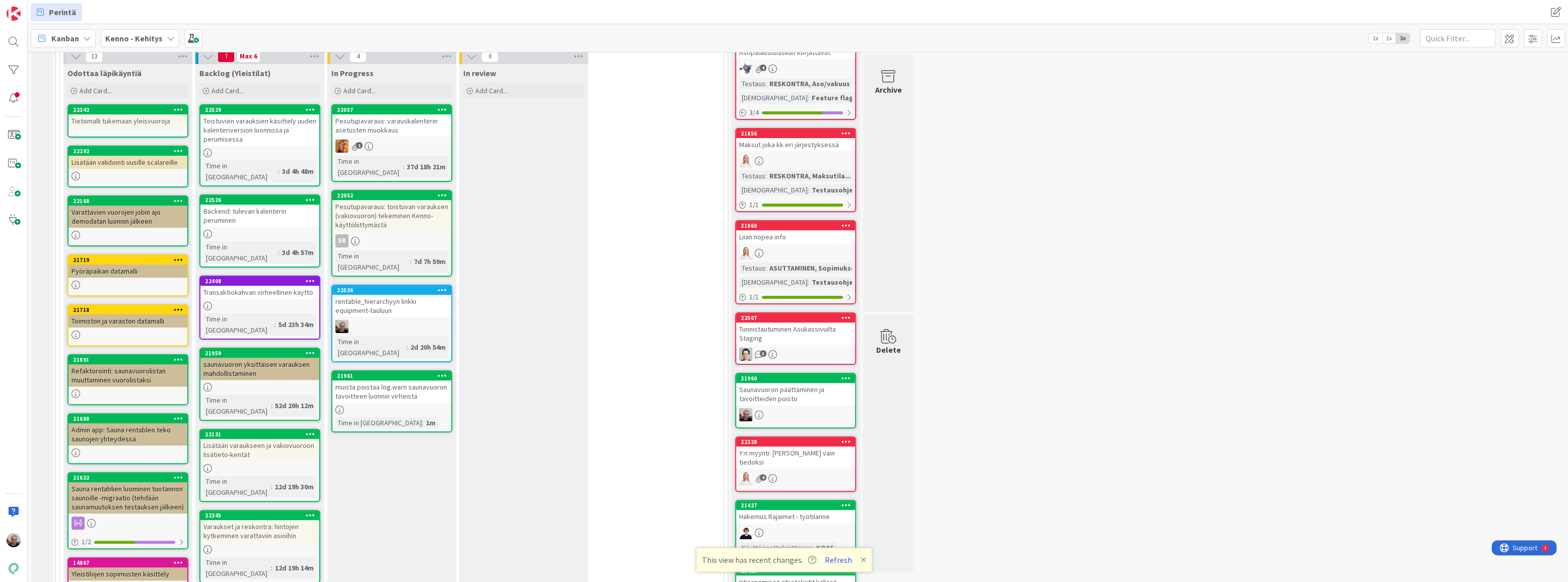
click at [439, 372] on icon at bounding box center [443, 375] width 10 height 7
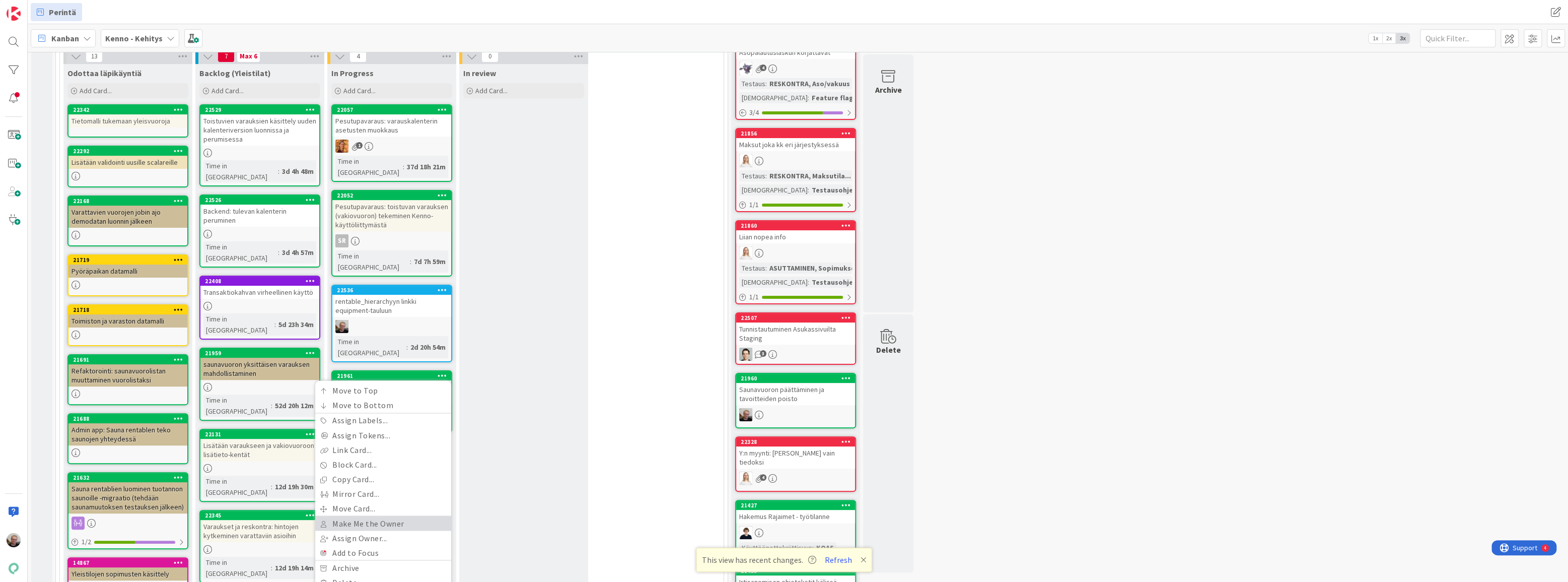
click at [383, 516] on link "Make Me the Owner" at bounding box center [383, 523] width 136 height 14
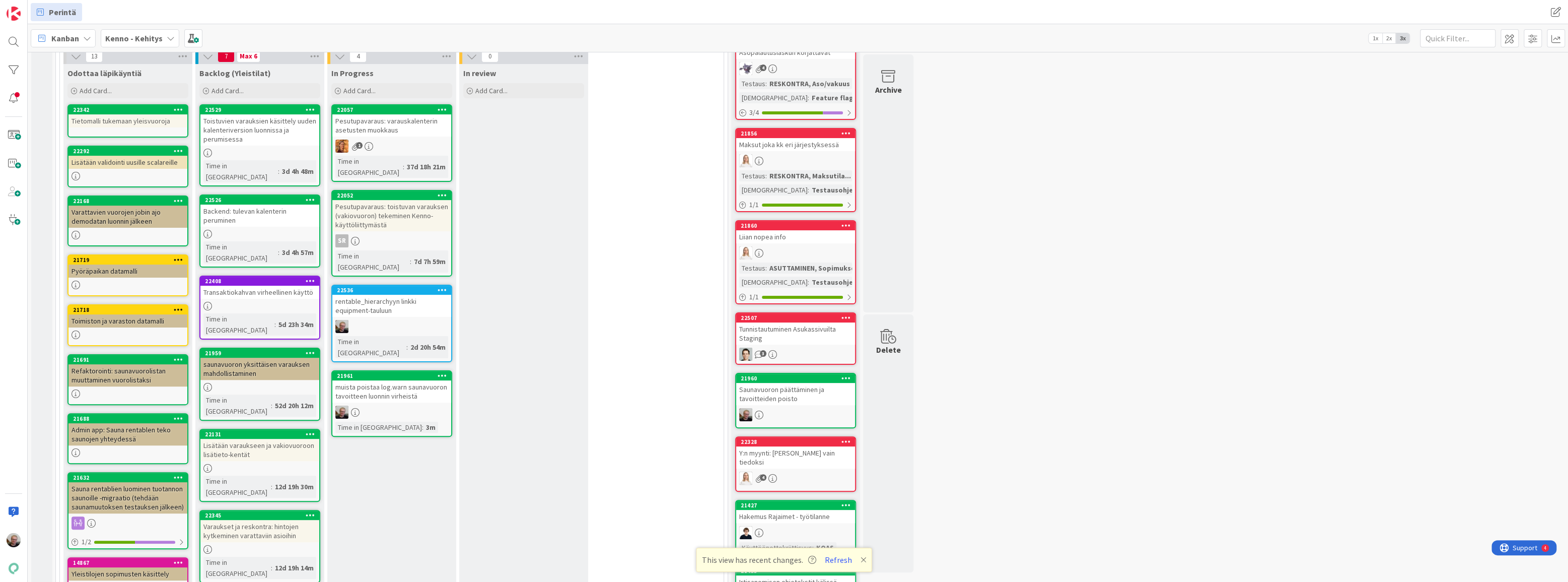
click at [402, 381] on div "muista poistaa log.warn saunavuoron tavoitteen luonnin virheistä" at bounding box center [392, 391] width 119 height 22
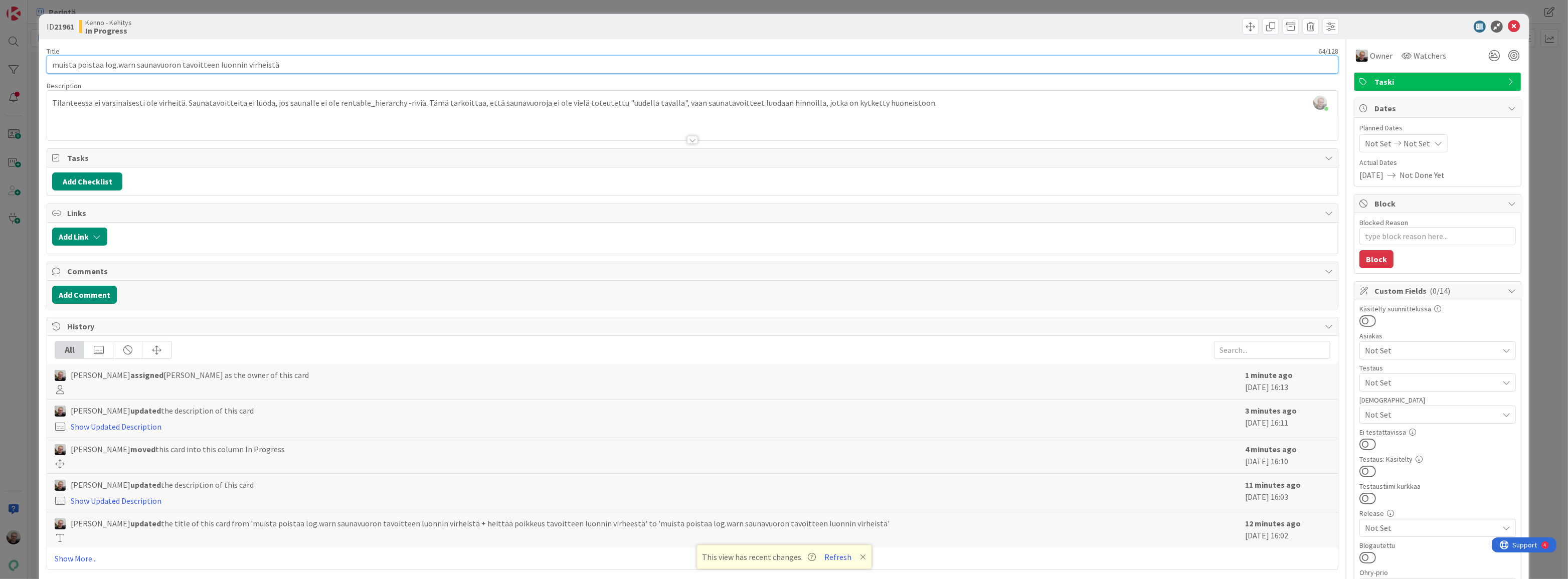
drag, startPoint x: 290, startPoint y: 71, endPoint x: 0, endPoint y: 61, distance: 290.2
click at [0, 61] on div "ID 21961 Kenno - Kehitys In Progress Title 64 / 128 muista poistaa log.warn sau…" at bounding box center [784, 289] width 1568 height 579
click at [1508, 26] on icon at bounding box center [1514, 27] width 12 height 12
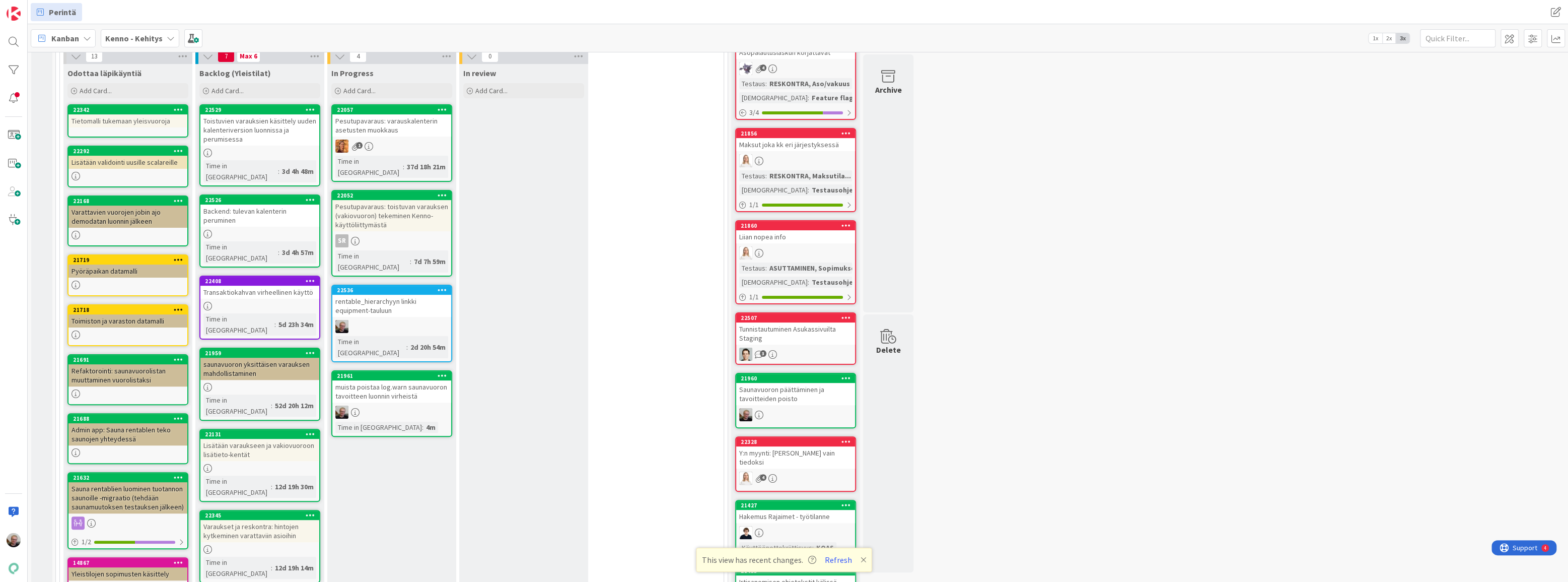
click at [373, 539] on div "In Progress Add Card... 22057 Pesutupavaraus: varauskalenterin asetusten muokka…" at bounding box center [392, 591] width 129 height 1054
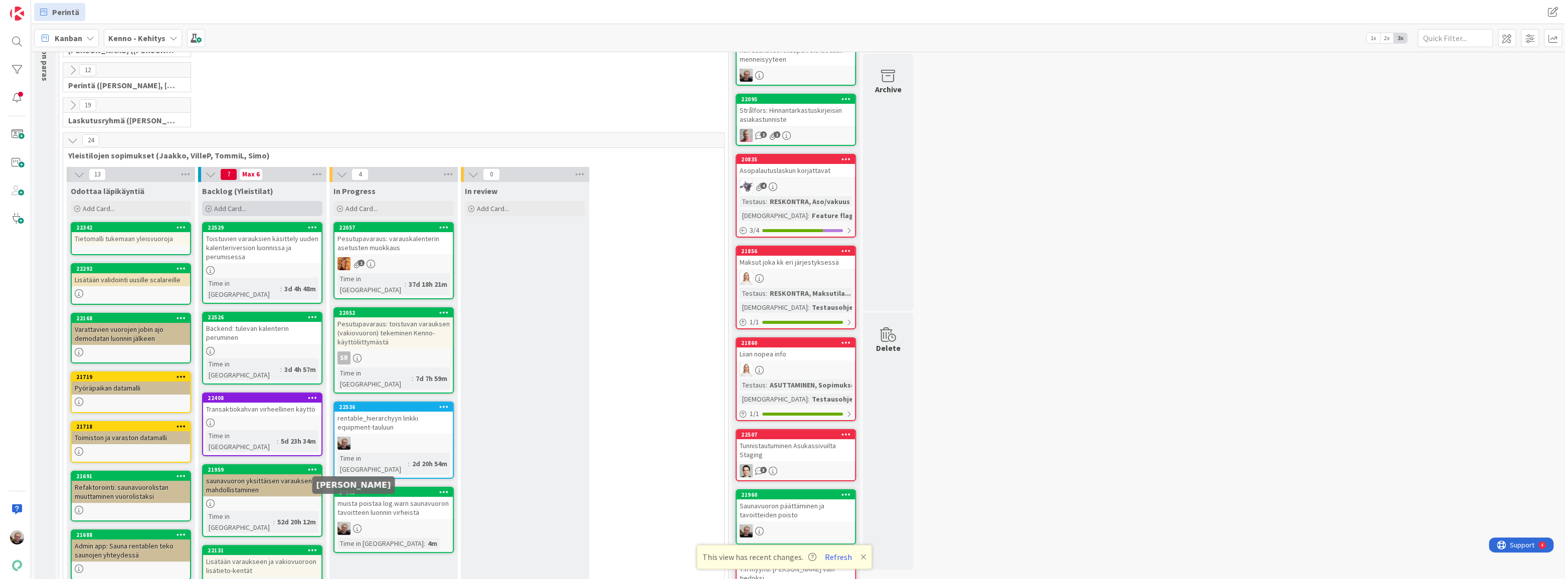
scroll to position [78, 0]
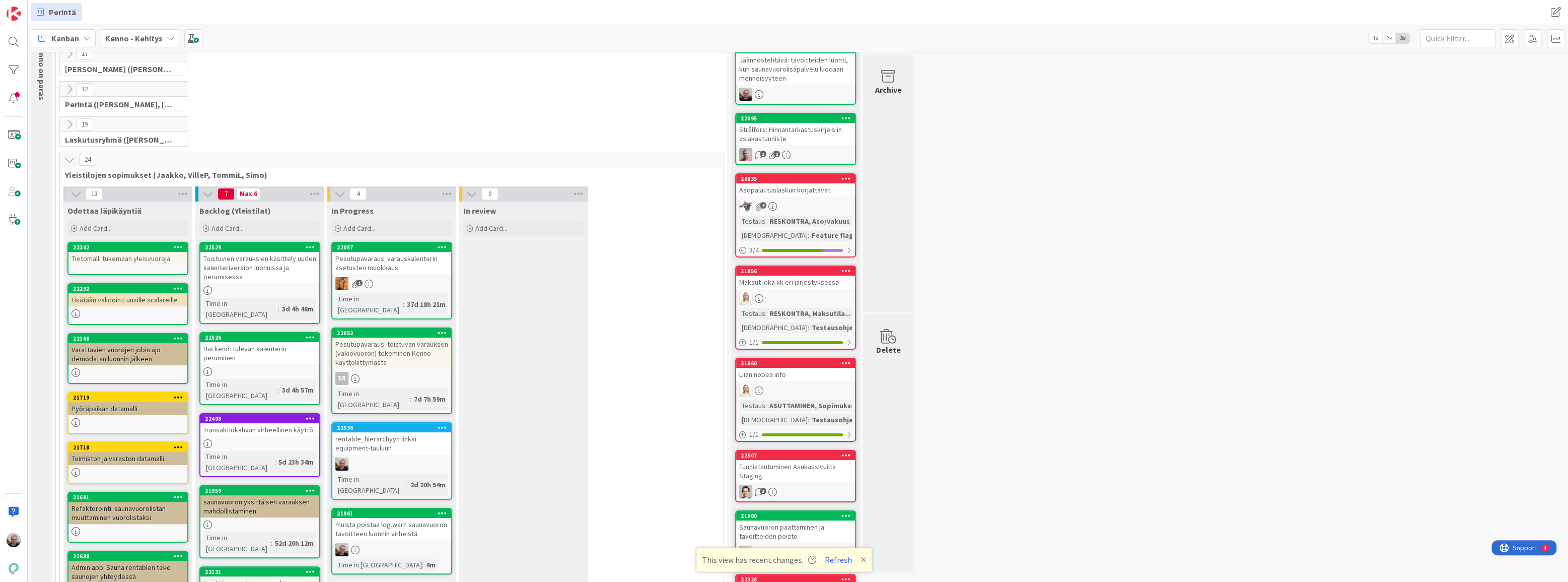
click at [259, 262] on div "Toistuvien varauksien käsittely uuden kalenteriversion luonnissa ja perumisessa" at bounding box center [260, 268] width 119 height 32
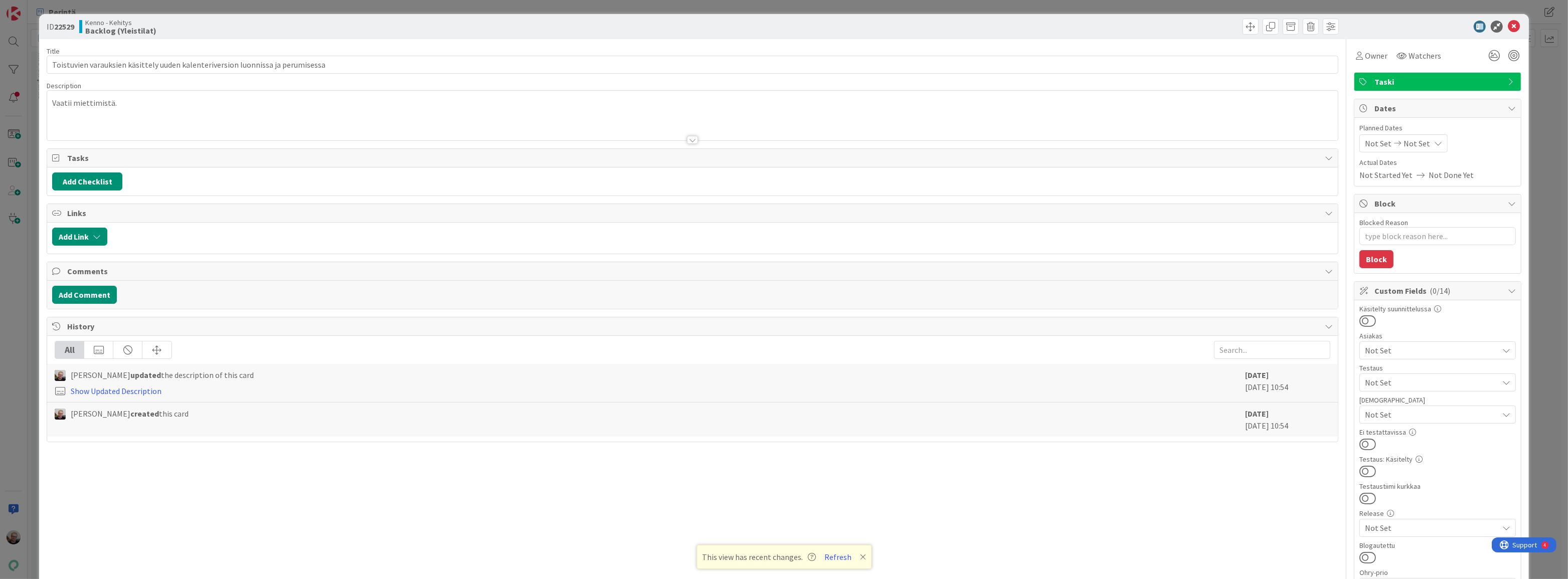
type textarea "x"
click at [1508, 25] on icon at bounding box center [1514, 27] width 12 height 12
